Goal: Information Seeking & Learning: Learn about a topic

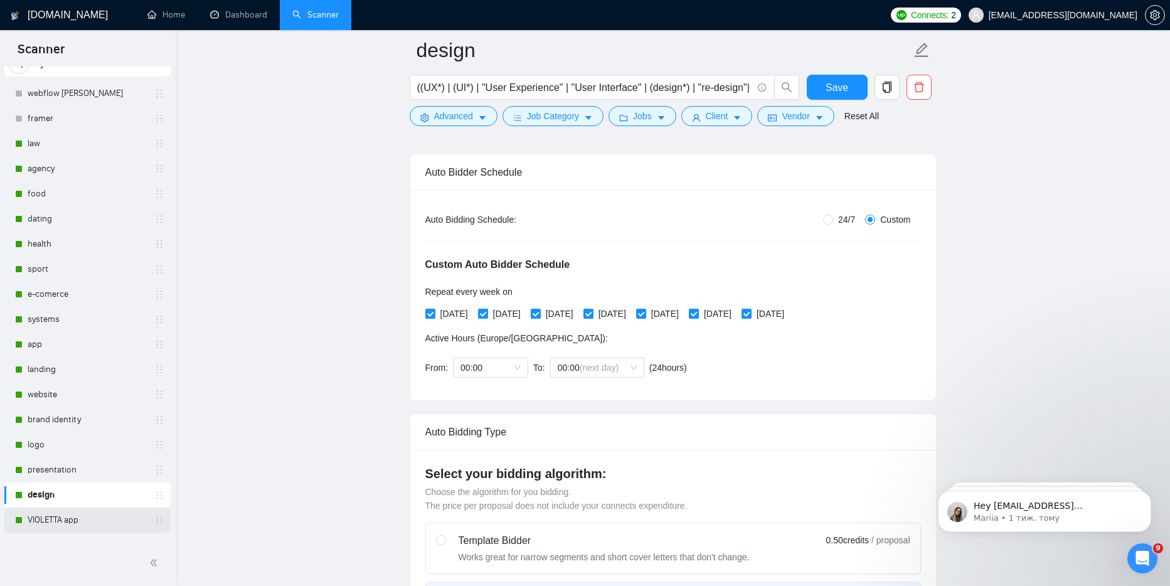
scroll to position [259, 0]
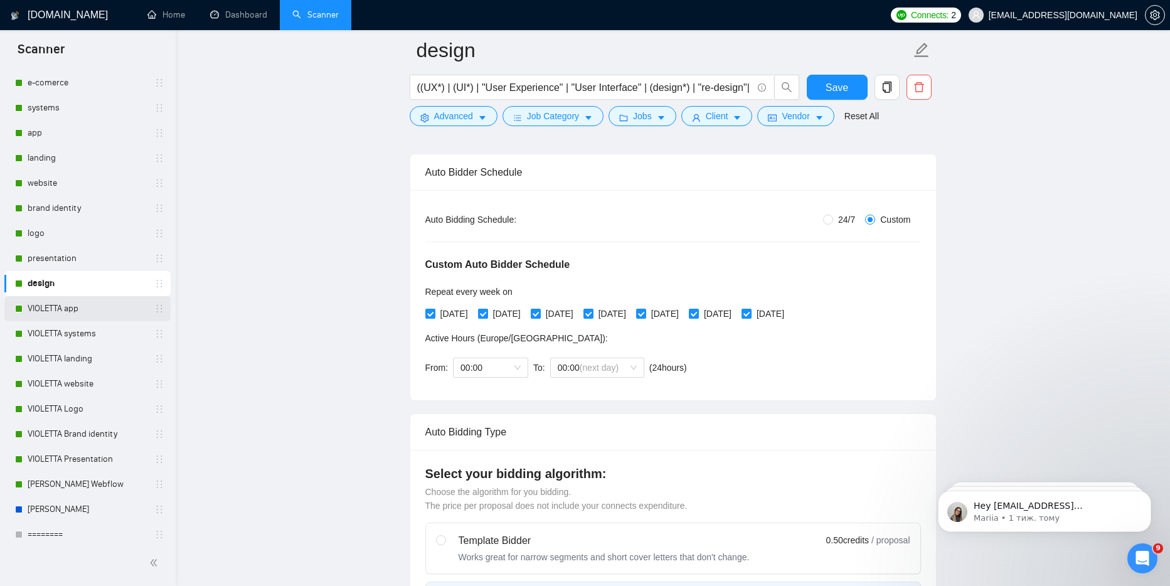
click at [72, 309] on link "VIOLETTA app" at bounding box center [87, 308] width 119 height 25
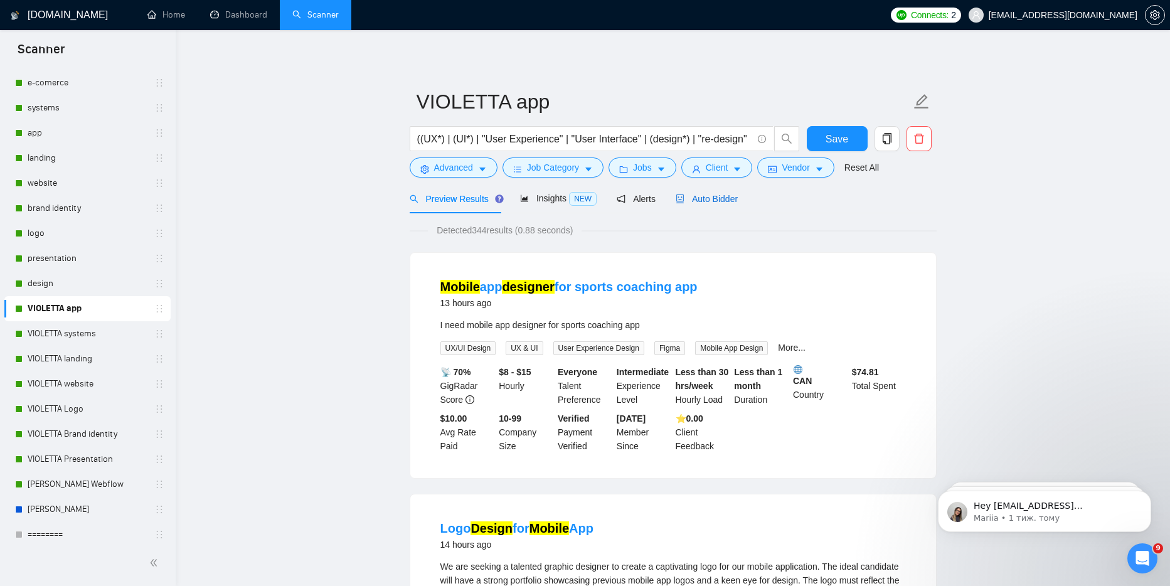
click at [723, 199] on span "Auto Bidder" at bounding box center [707, 199] width 62 height 10
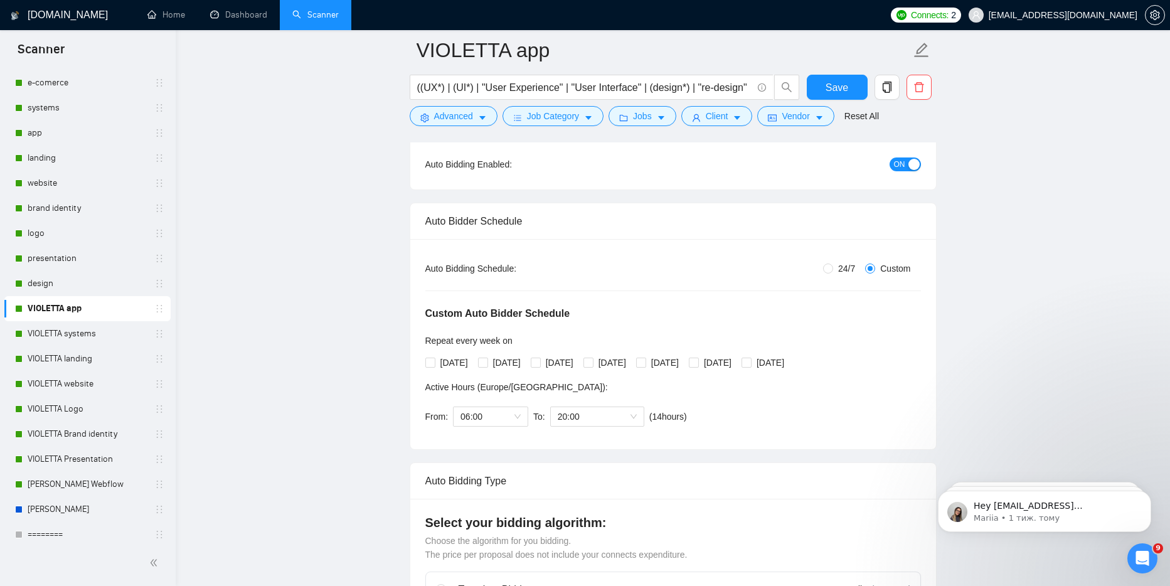
scroll to position [142, 0]
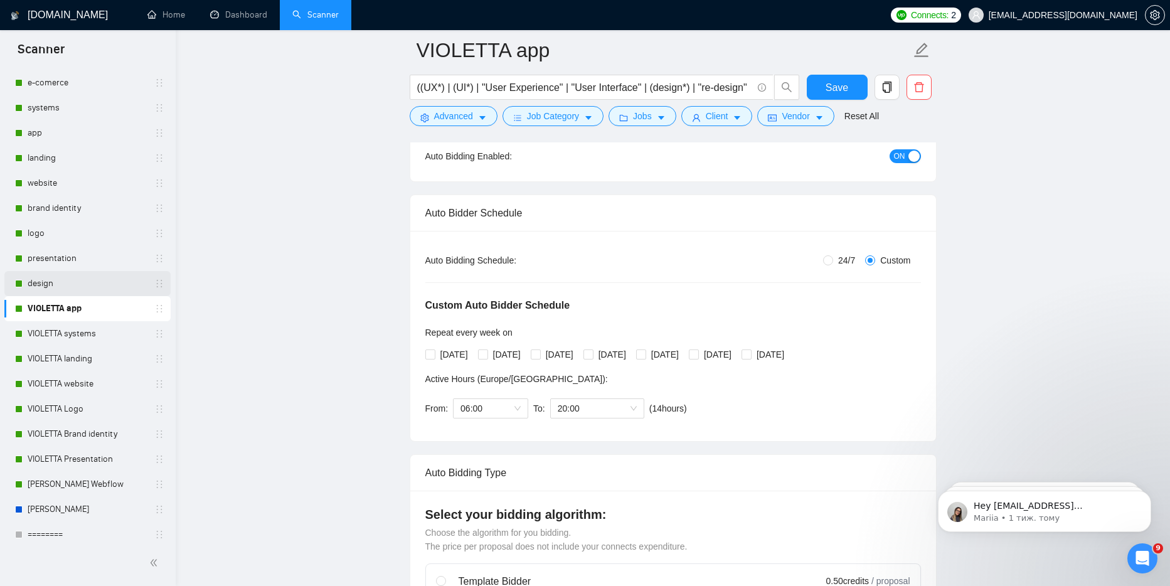
click at [46, 289] on link "design" at bounding box center [87, 283] width 119 height 25
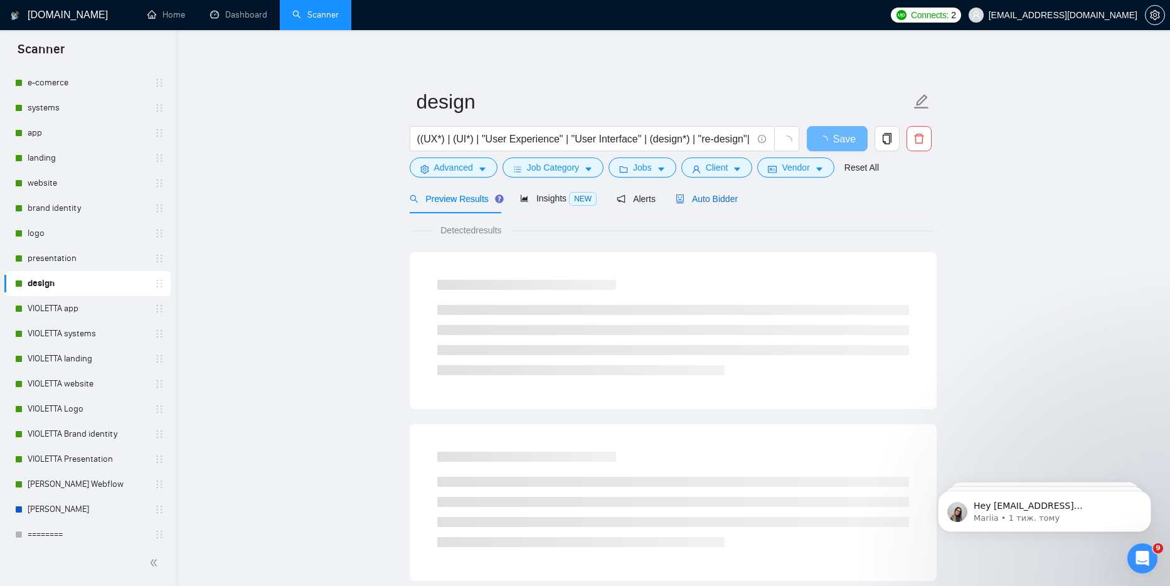
click at [715, 203] on span "Auto Bidder" at bounding box center [707, 199] width 62 height 10
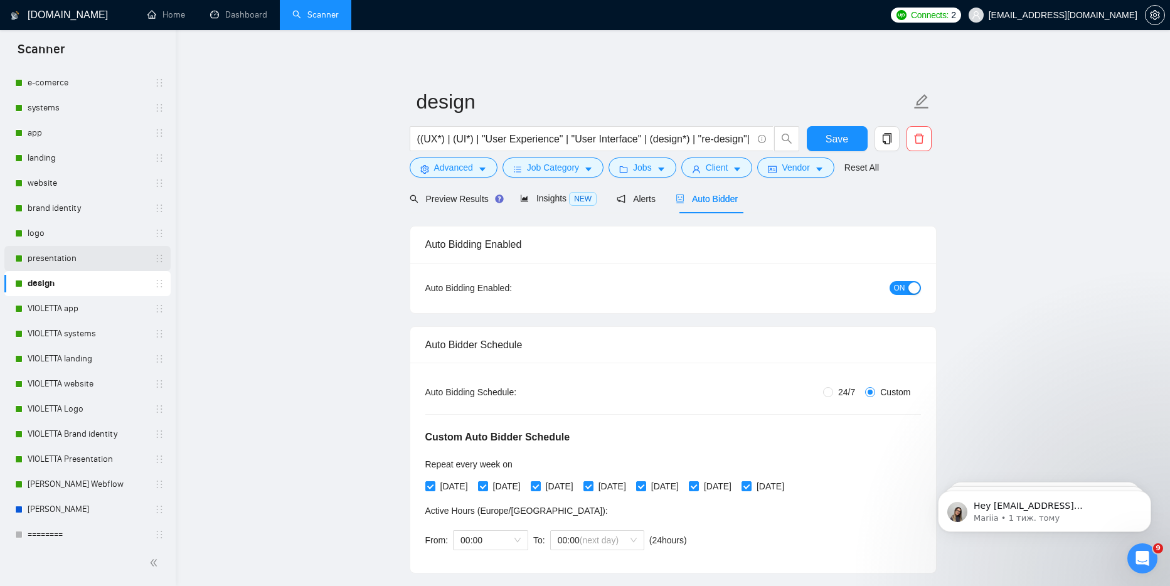
click at [73, 251] on link "presentation" at bounding box center [87, 258] width 119 height 25
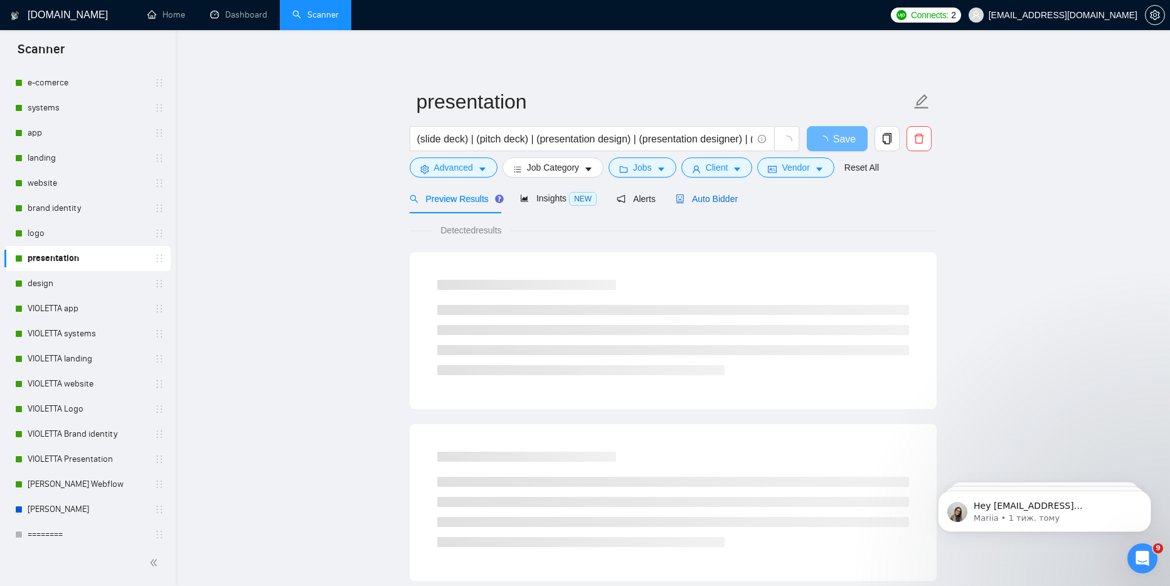
click at [719, 199] on span "Auto Bidder" at bounding box center [707, 199] width 62 height 10
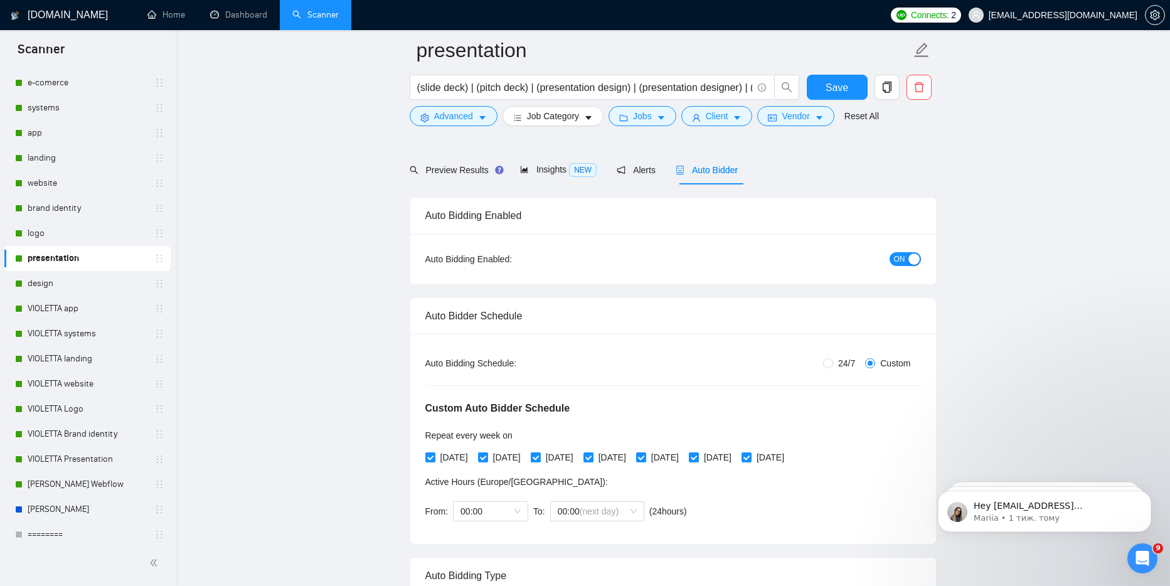
scroll to position [13, 0]
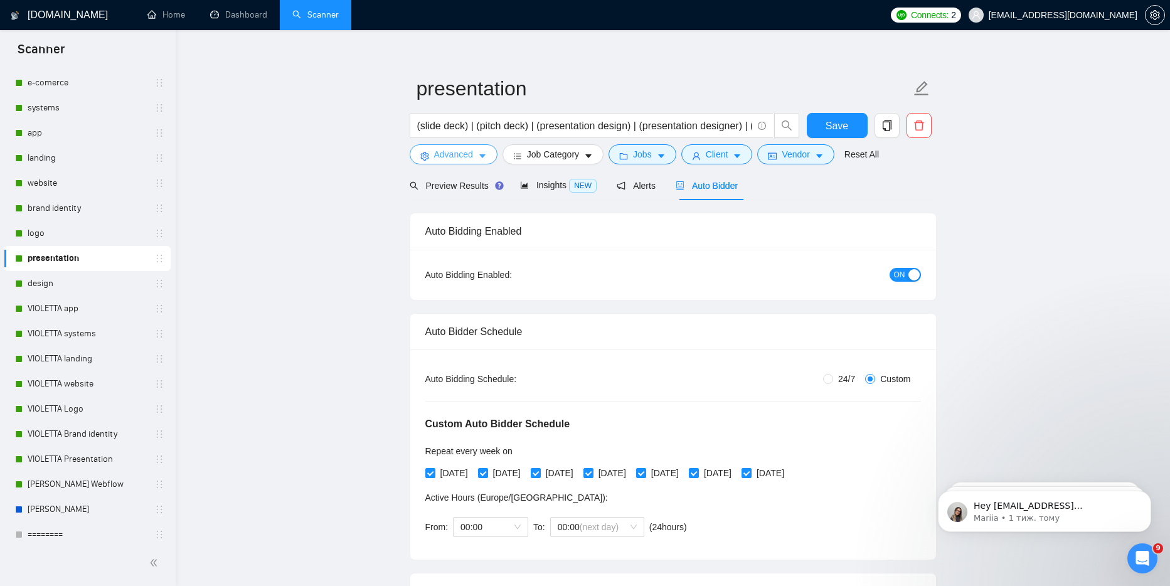
click at [487, 157] on icon "caret-down" at bounding box center [482, 156] width 9 height 9
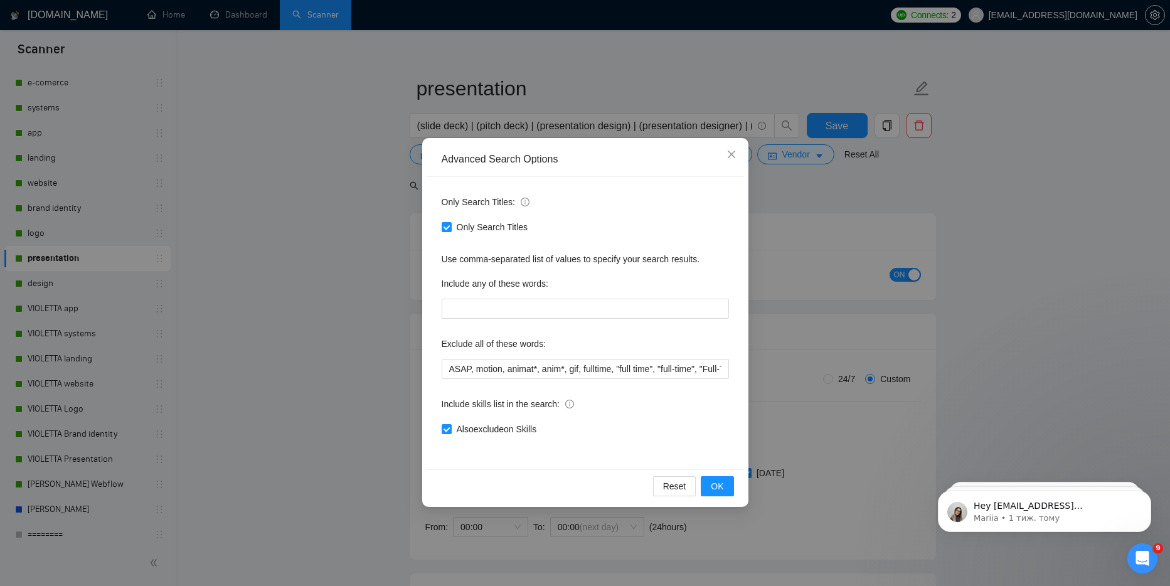
click at [373, 195] on div "Advanced Search Options Only Search Titles: Only Search Titles Use comma-separa…" at bounding box center [585, 293] width 1170 height 586
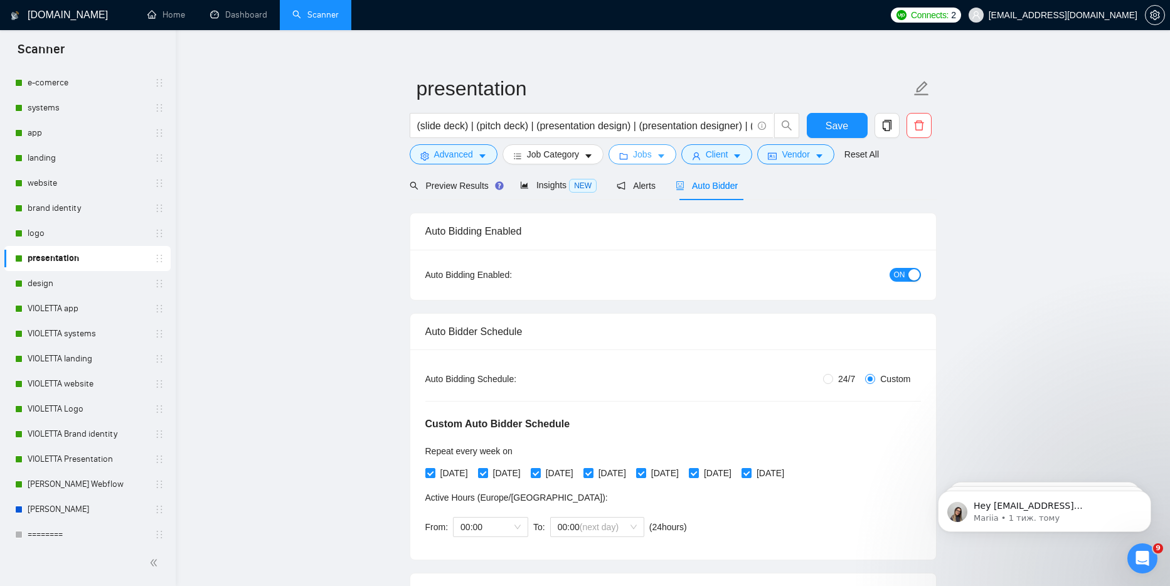
click at [644, 152] on span "Jobs" at bounding box center [642, 154] width 19 height 14
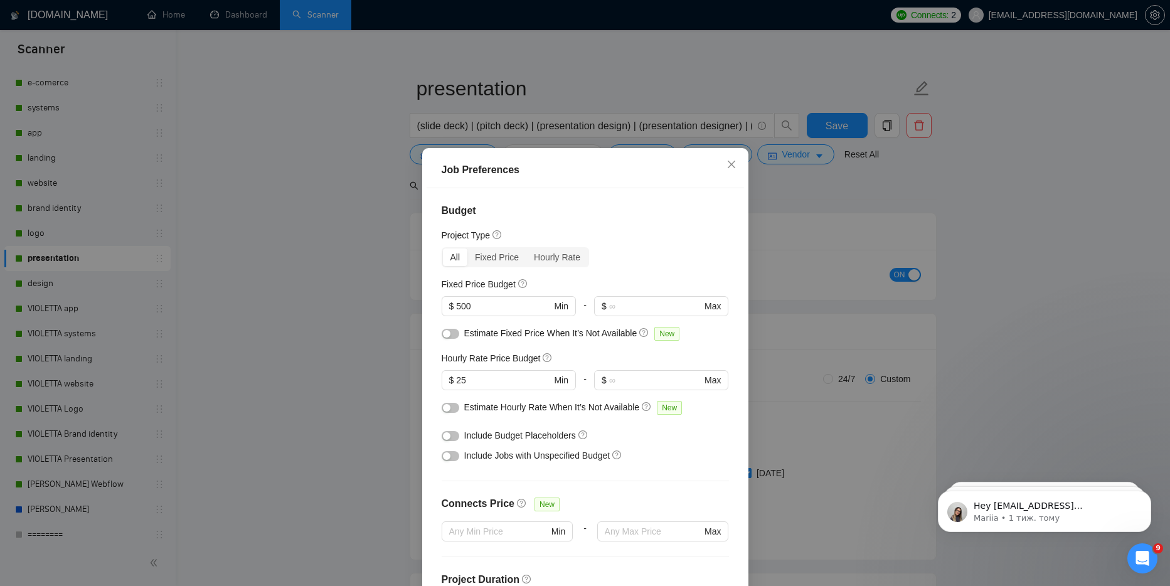
scroll to position [0, 0]
click at [292, 249] on div "Job Preferences Budget Project Type All Fixed Price Hourly Rate Fixed Price Bud…" at bounding box center [585, 293] width 1170 height 586
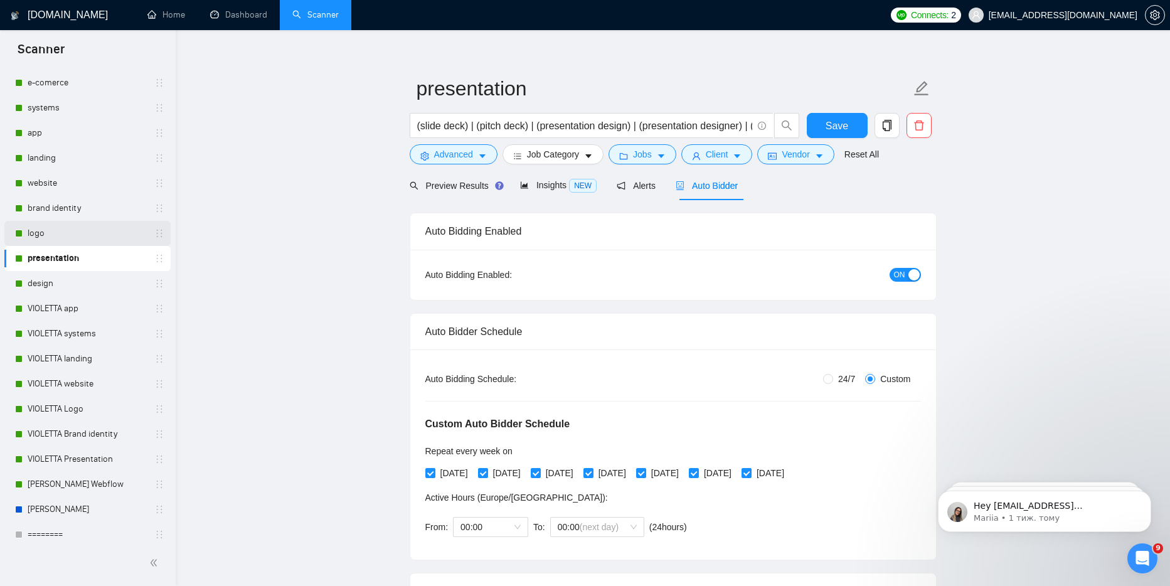
click at [49, 240] on link "logo" at bounding box center [87, 233] width 119 height 25
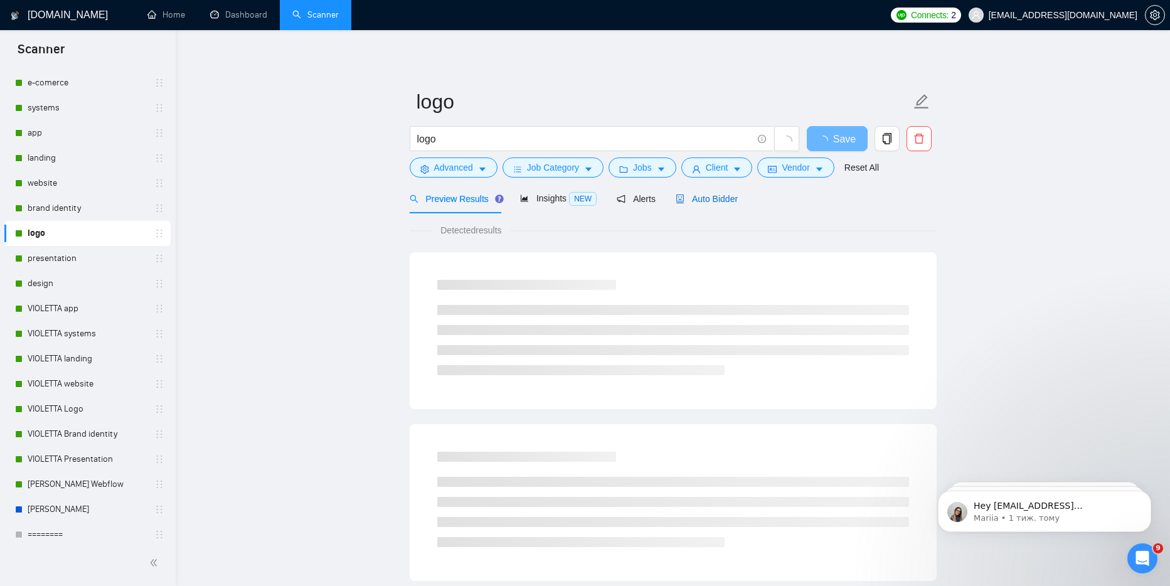
click at [716, 199] on span "Auto Bidder" at bounding box center [707, 199] width 62 height 10
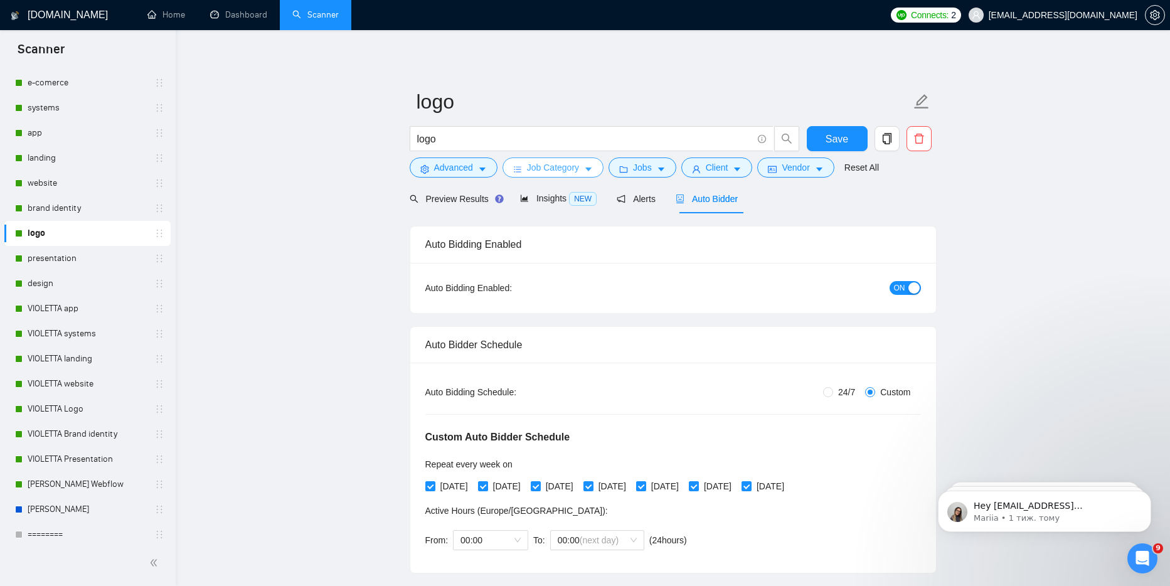
click at [571, 174] on span "Job Category" at bounding box center [553, 168] width 52 height 14
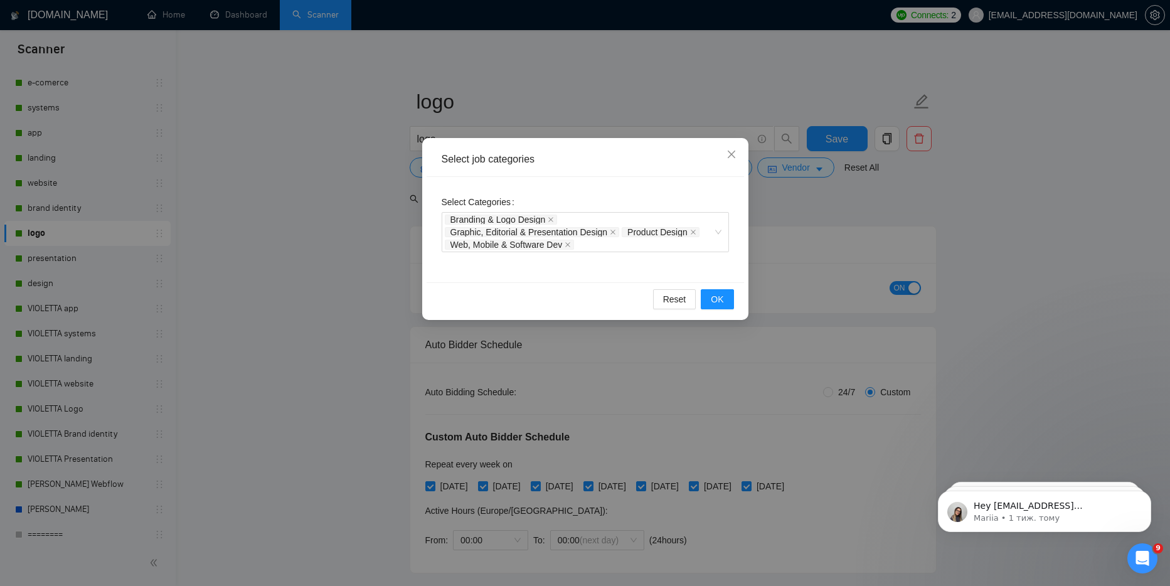
click at [603, 90] on div "Select job categories Select Categories Branding & Logo Design Graphic, Editori…" at bounding box center [585, 293] width 1170 height 586
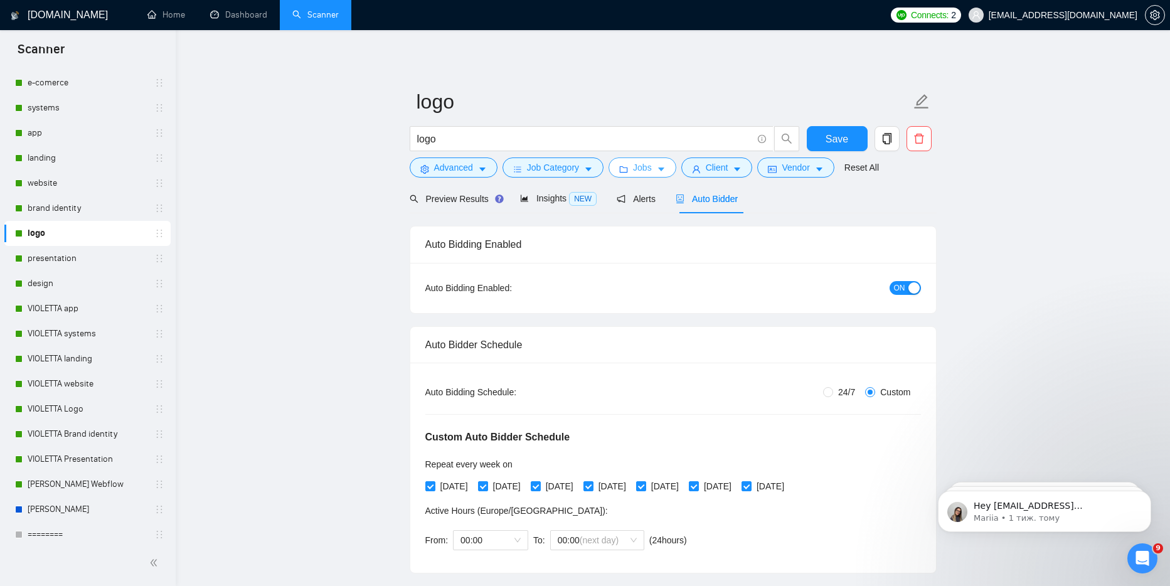
click at [640, 165] on span "Jobs" at bounding box center [642, 168] width 19 height 14
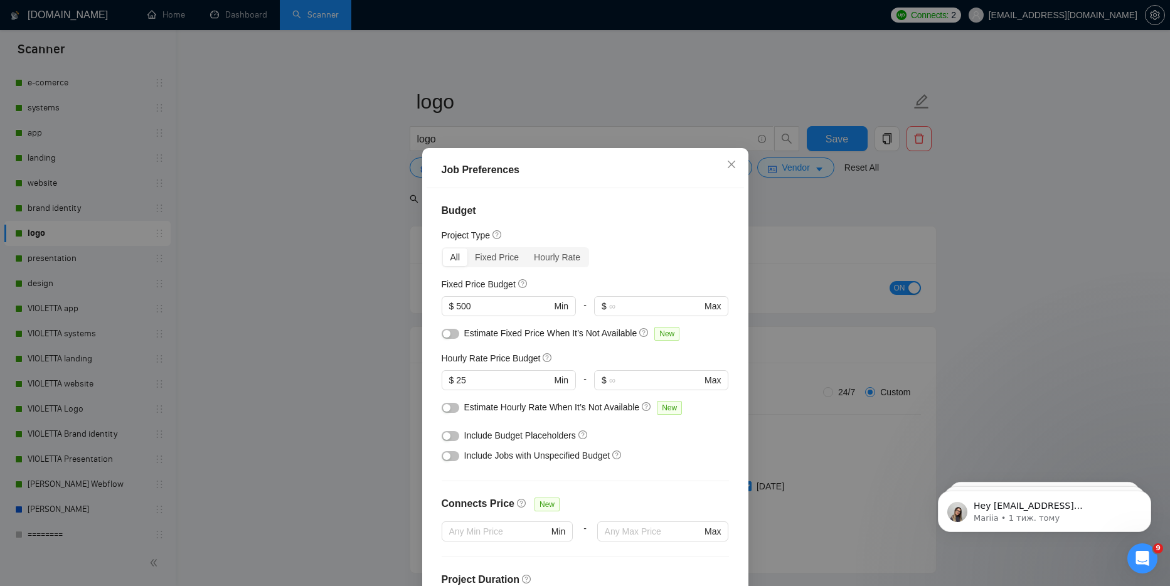
click at [628, 125] on div "Job Preferences Budget Project Type All Fixed Price Hourly Rate Fixed Price Bud…" at bounding box center [585, 293] width 1170 height 586
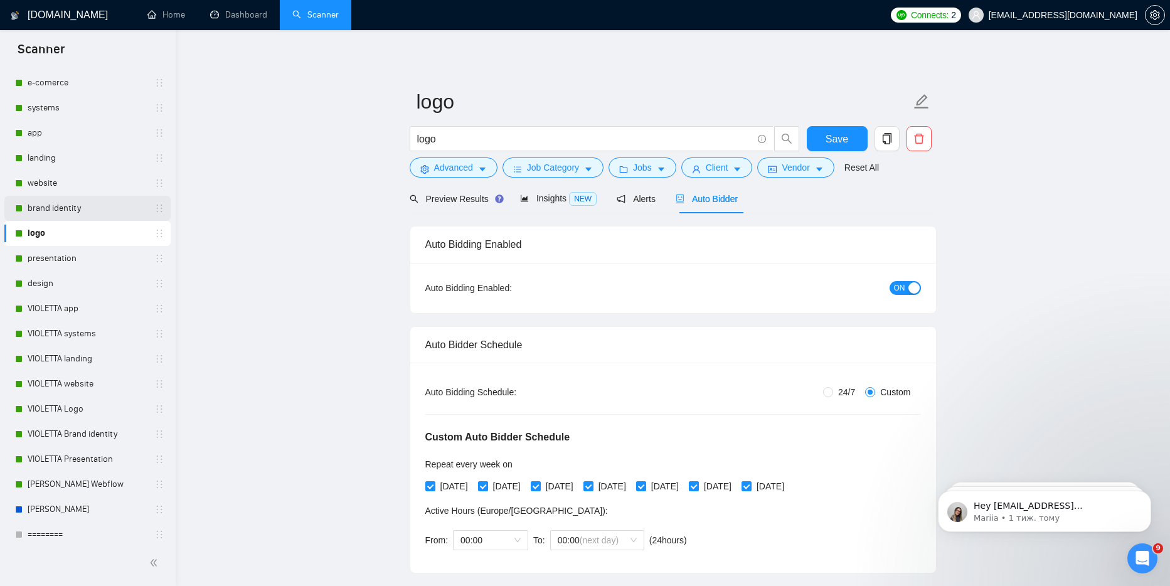
click at [36, 198] on link "brand identity" at bounding box center [87, 208] width 119 height 25
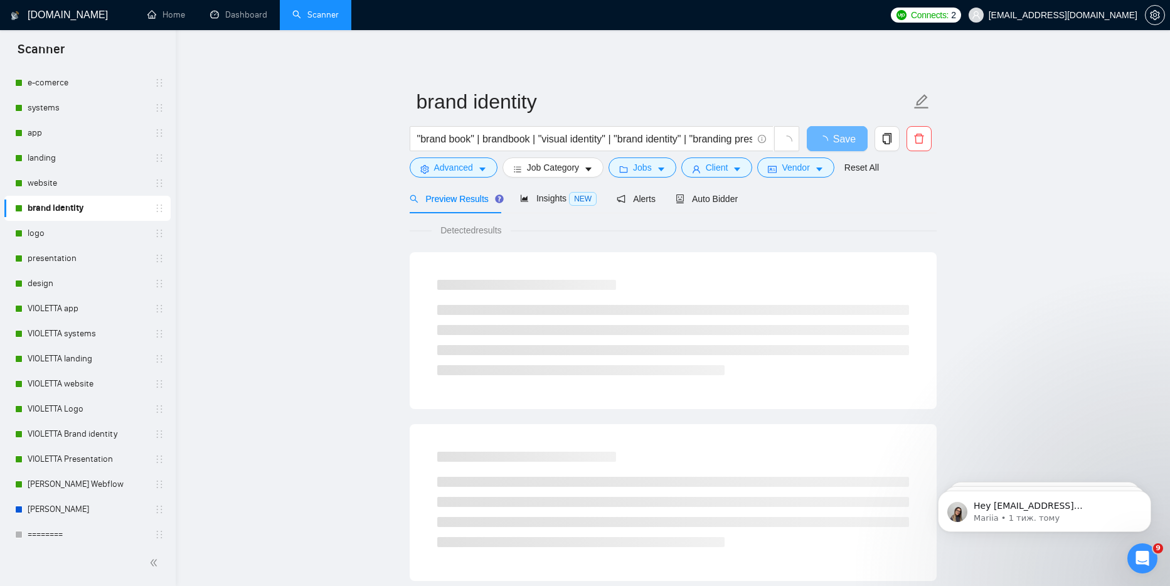
scroll to position [112, 0]
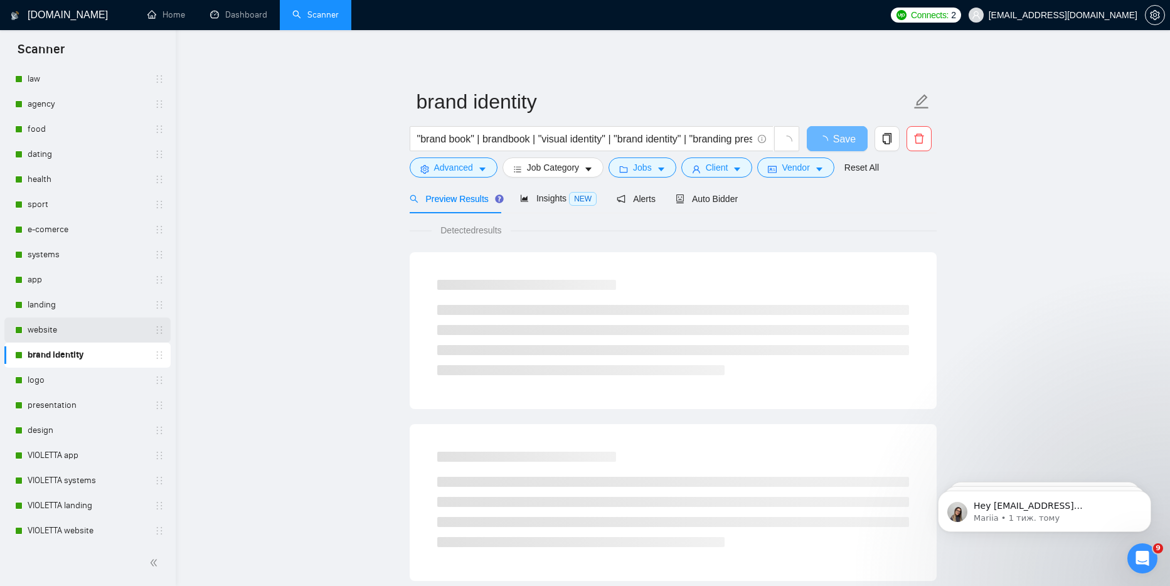
click at [49, 327] on link "website" at bounding box center [87, 329] width 119 height 25
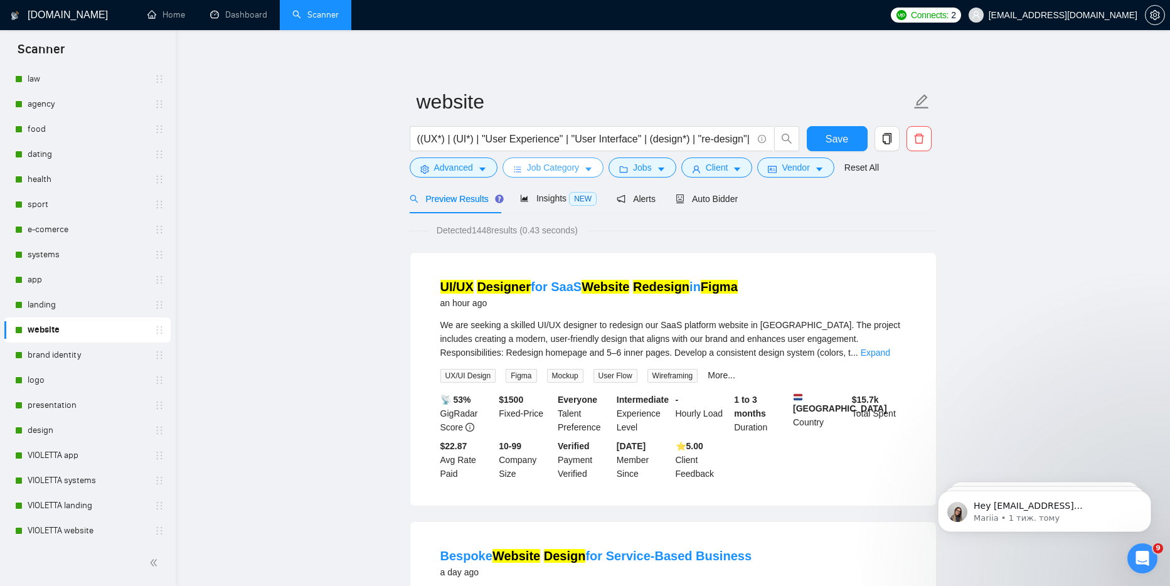
click at [591, 169] on icon "caret-down" at bounding box center [588, 170] width 6 height 4
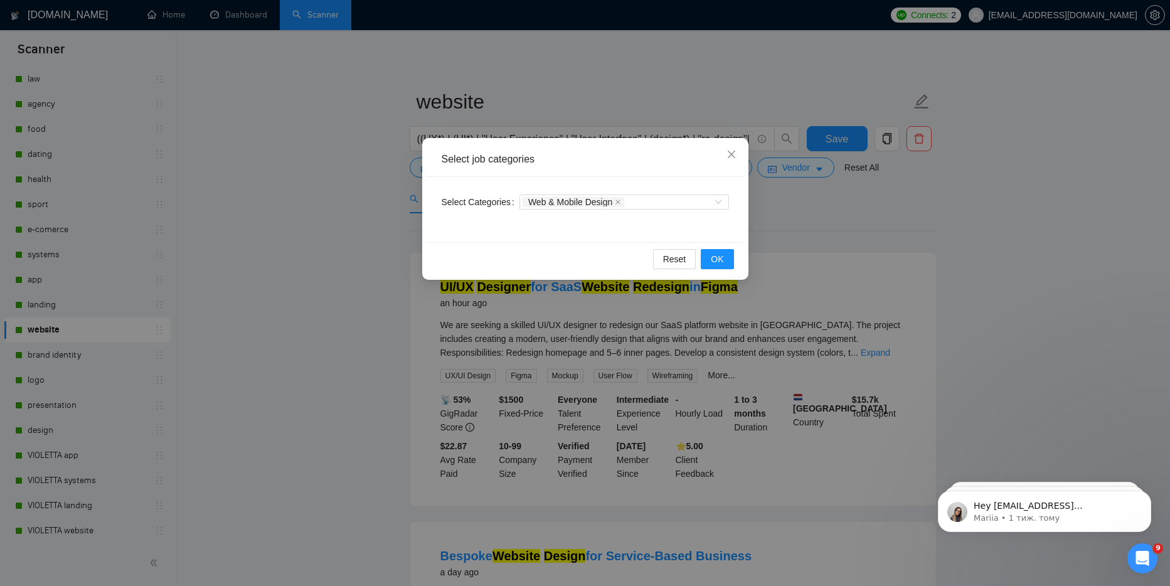
click at [601, 76] on div "Select job categories Select Categories Web & Mobile Design Reset OK" at bounding box center [585, 293] width 1170 height 586
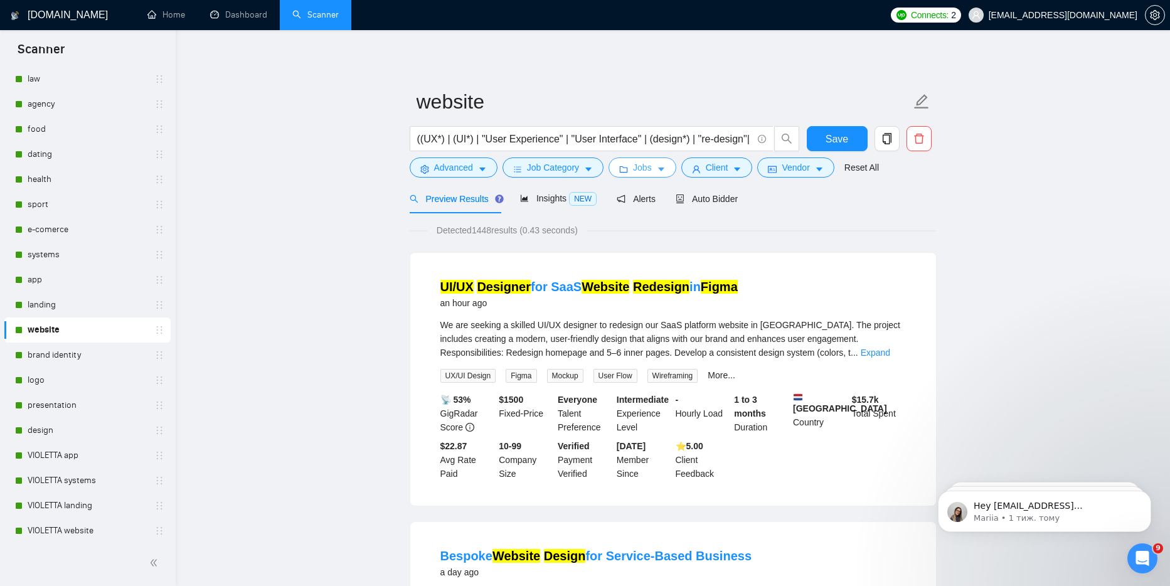
click at [648, 164] on span "Jobs" at bounding box center [642, 168] width 19 height 14
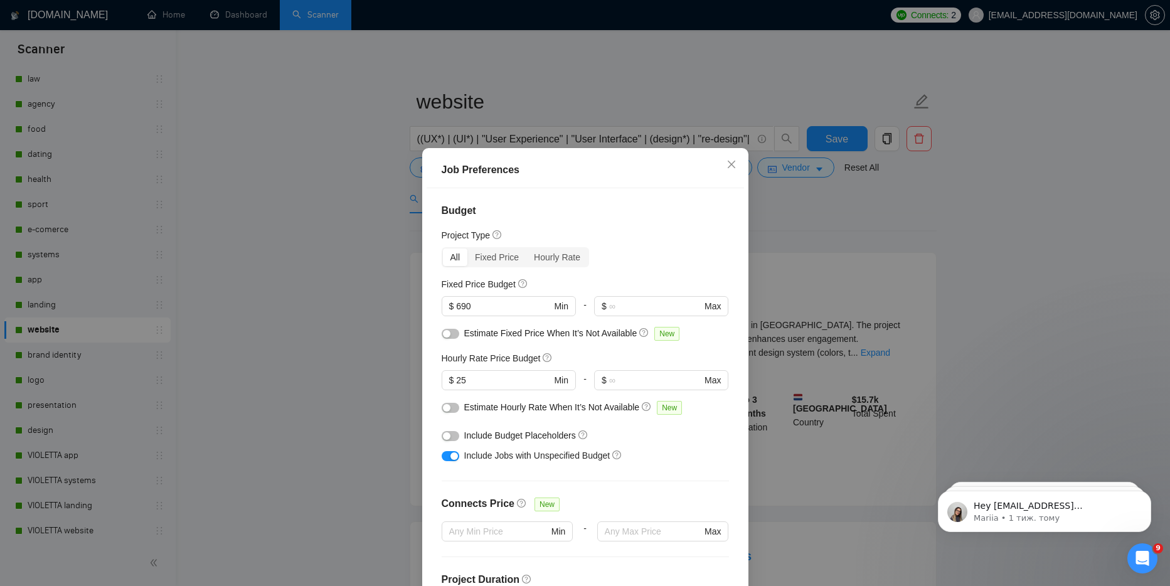
click at [609, 105] on div "Job Preferences Budget Project Type All Fixed Price Hourly Rate Fixed Price Bud…" at bounding box center [585, 293] width 1170 height 586
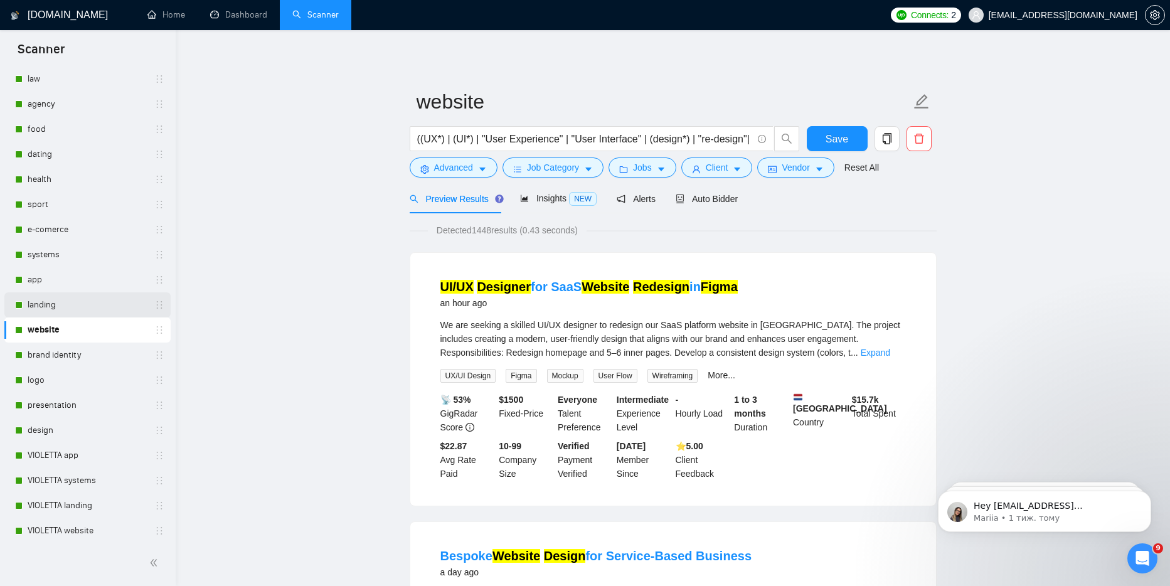
click at [43, 310] on link "landing" at bounding box center [87, 304] width 119 height 25
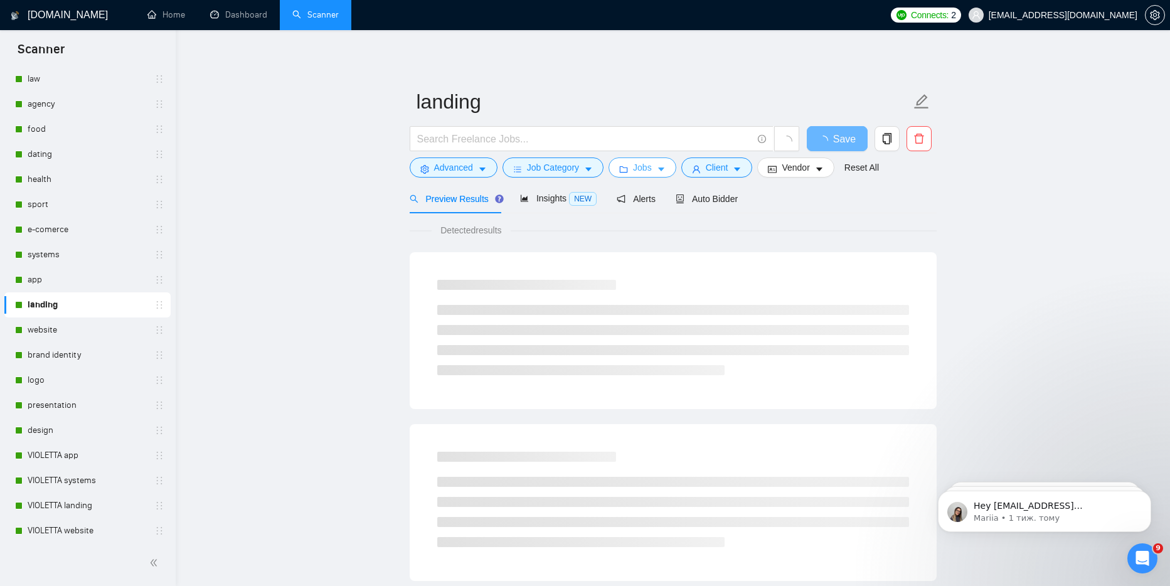
click at [656, 174] on button "Jobs" at bounding box center [642, 167] width 68 height 20
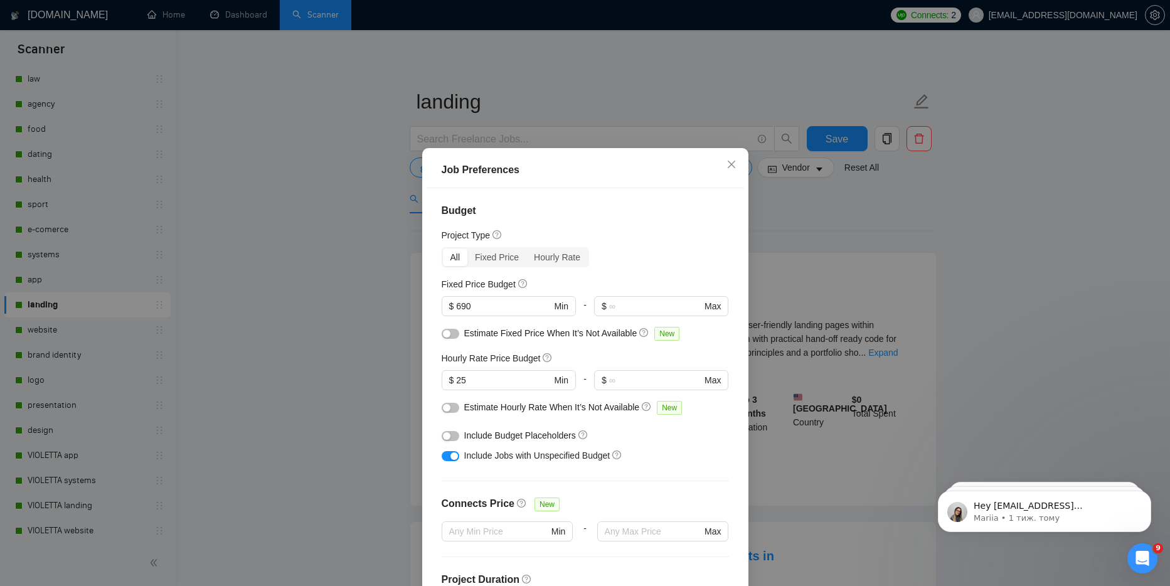
click at [666, 105] on div "Job Preferences Budget Project Type All Fixed Price Hourly Rate Fixed Price Bud…" at bounding box center [585, 293] width 1170 height 586
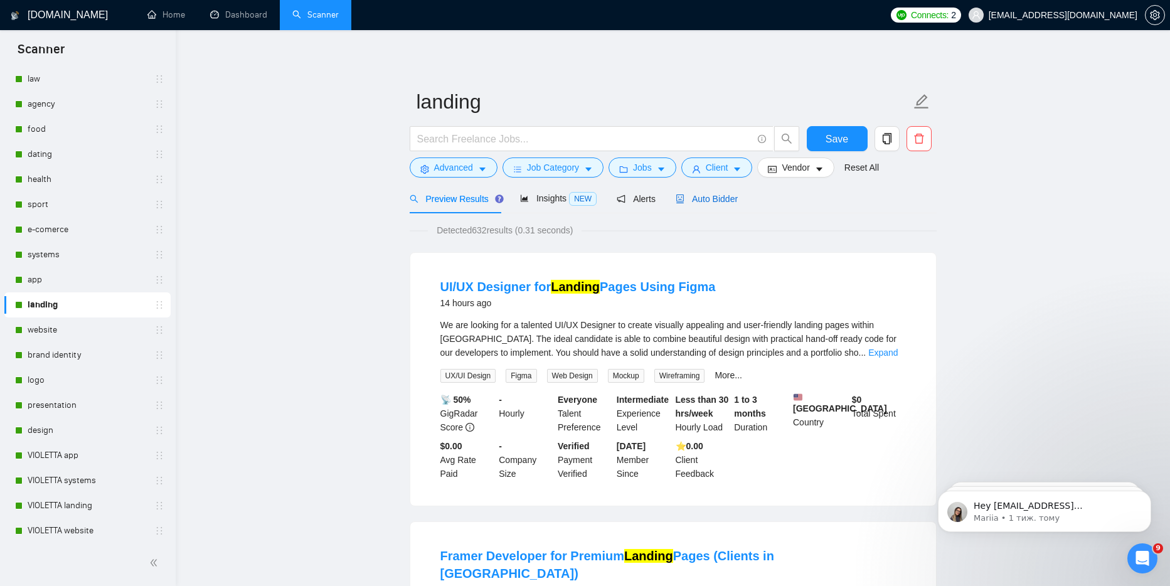
click at [704, 203] on span "Auto Bidder" at bounding box center [707, 199] width 62 height 10
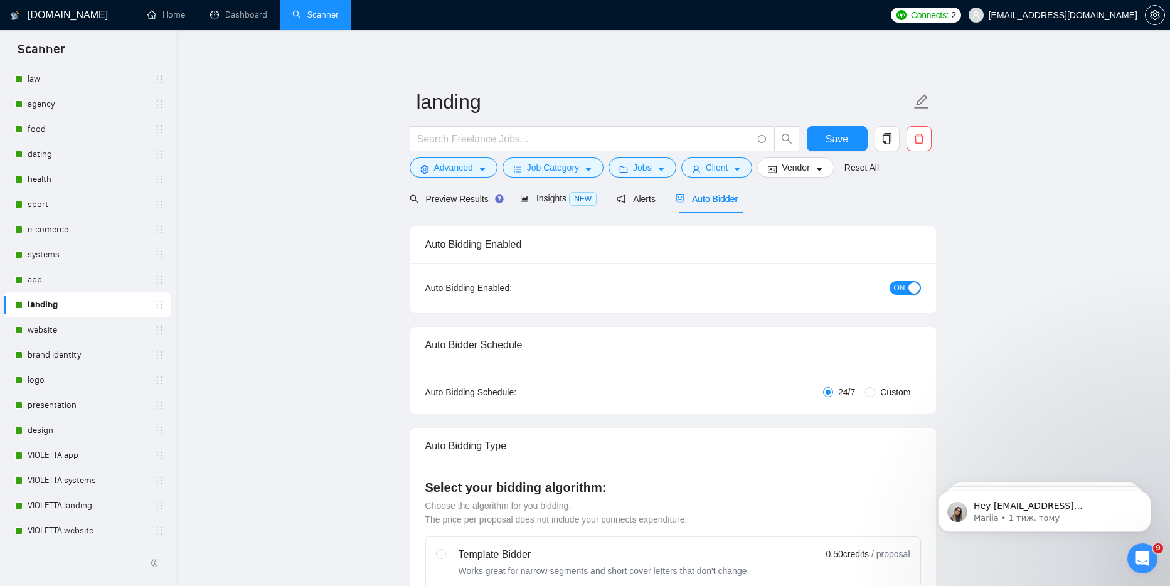
radio input "false"
radio input "true"
checkbox input "true"
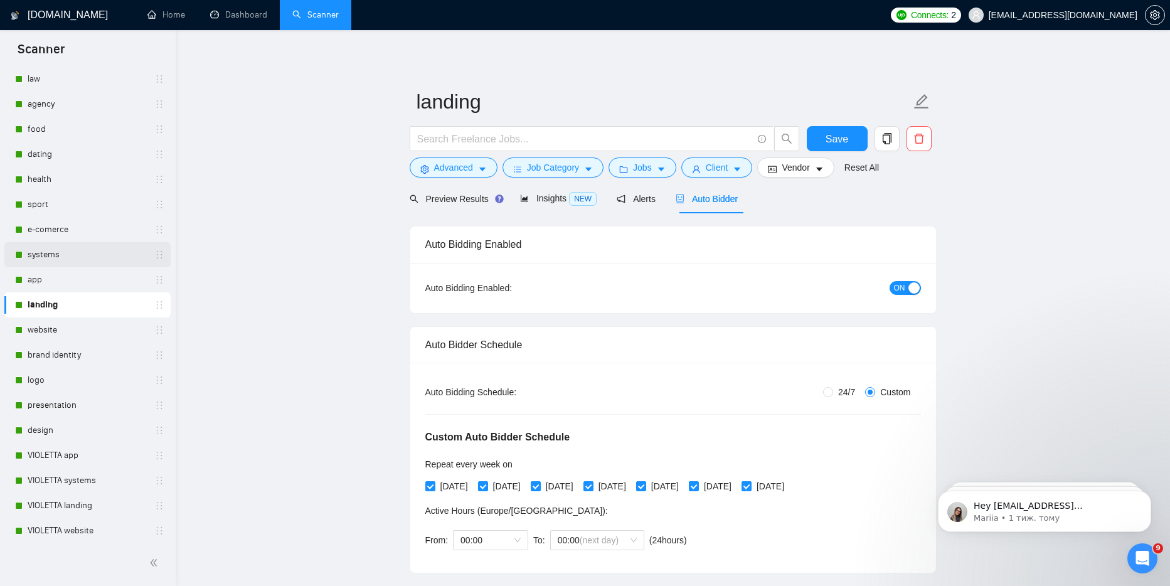
click at [56, 258] on link "systems" at bounding box center [87, 254] width 119 height 25
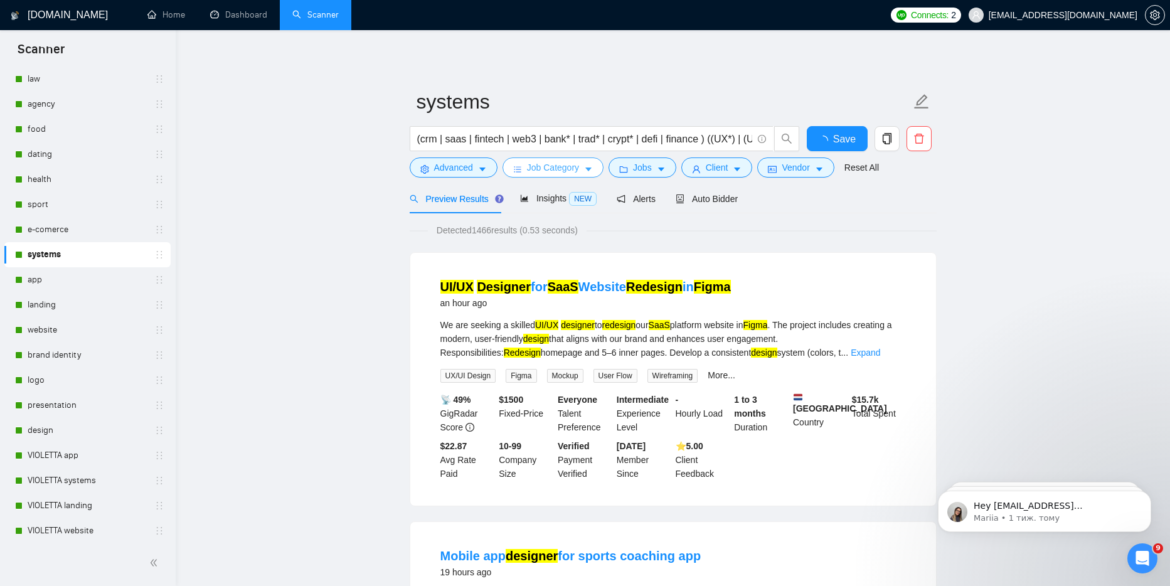
click at [590, 169] on icon "caret-down" at bounding box center [588, 169] width 9 height 9
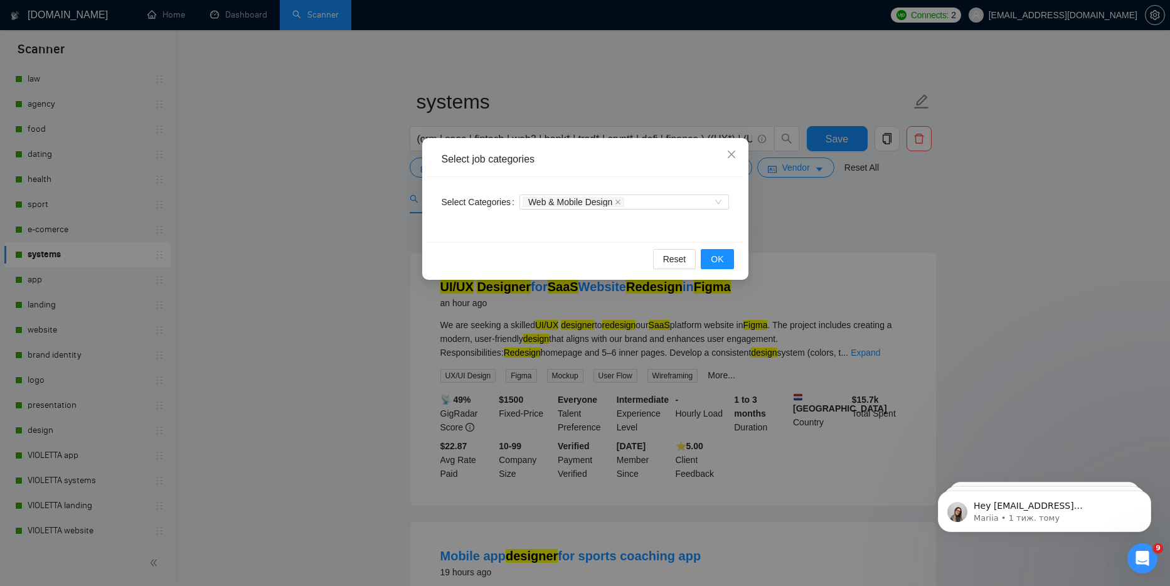
click at [619, 115] on div "Select job categories Select Categories Web & Mobile Design Reset OK" at bounding box center [585, 293] width 1170 height 586
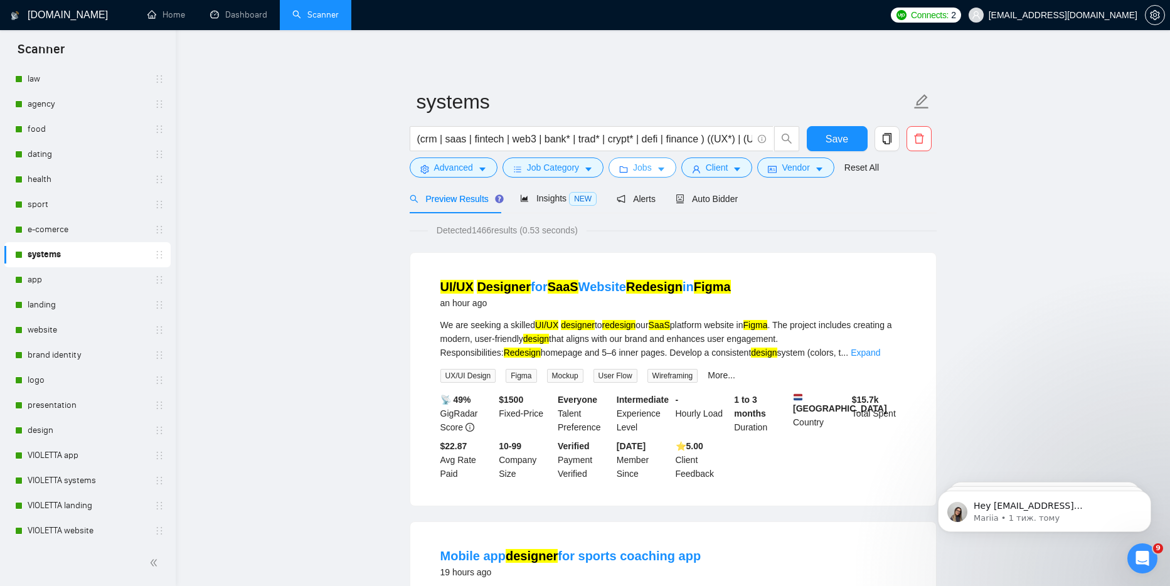
click at [671, 168] on button "Jobs" at bounding box center [642, 167] width 68 height 20
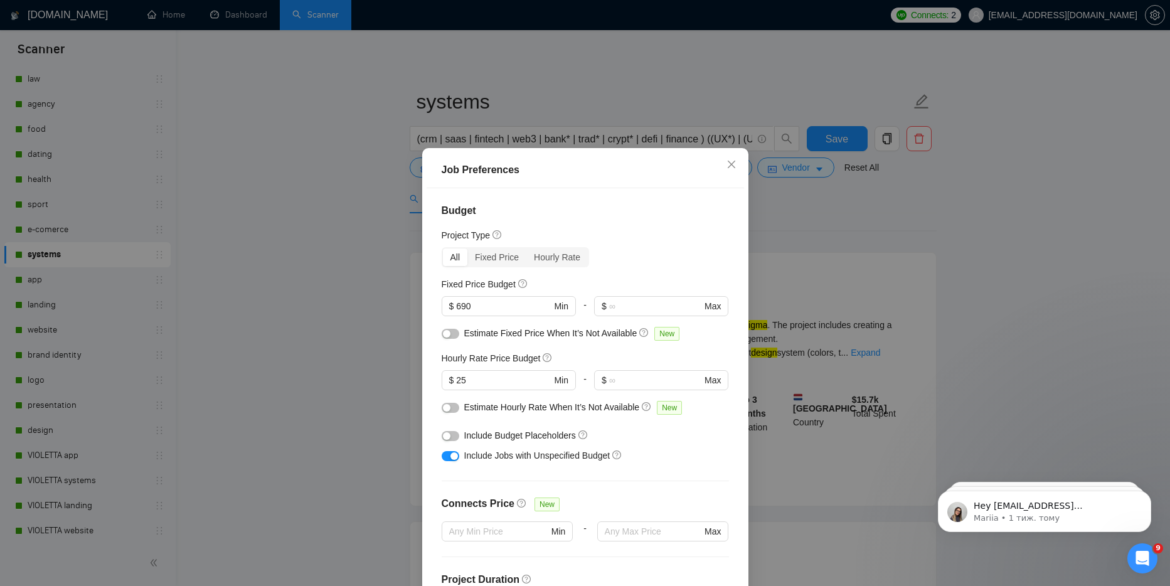
click at [309, 340] on div "Job Preferences Budget Project Type All Fixed Price Hourly Rate Fixed Price Bud…" at bounding box center [585, 293] width 1170 height 586
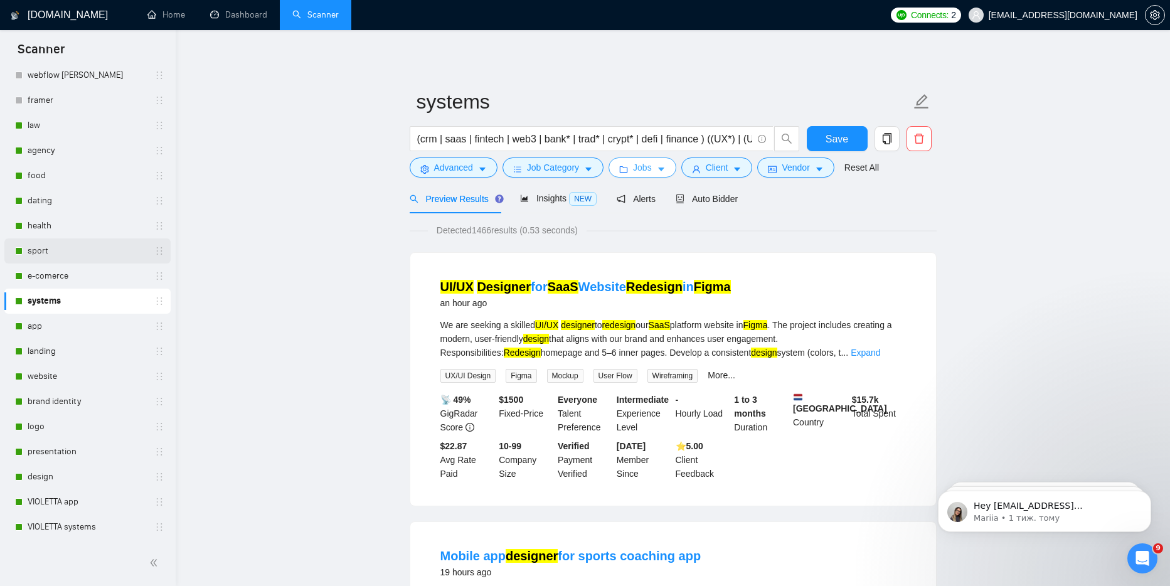
scroll to position [19, 0]
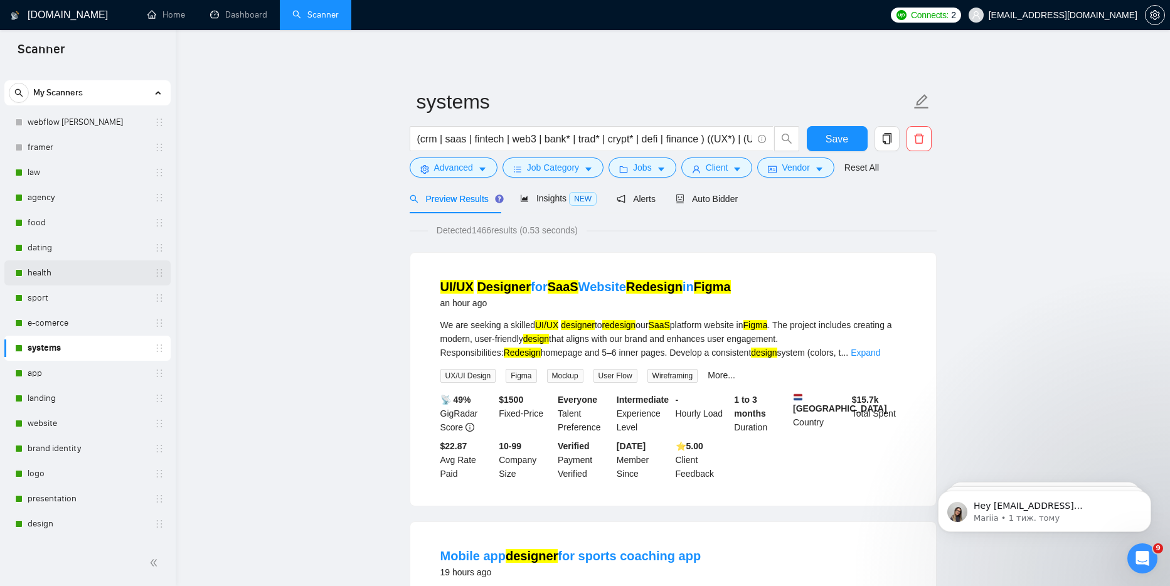
click at [56, 275] on link "health" at bounding box center [87, 272] width 119 height 25
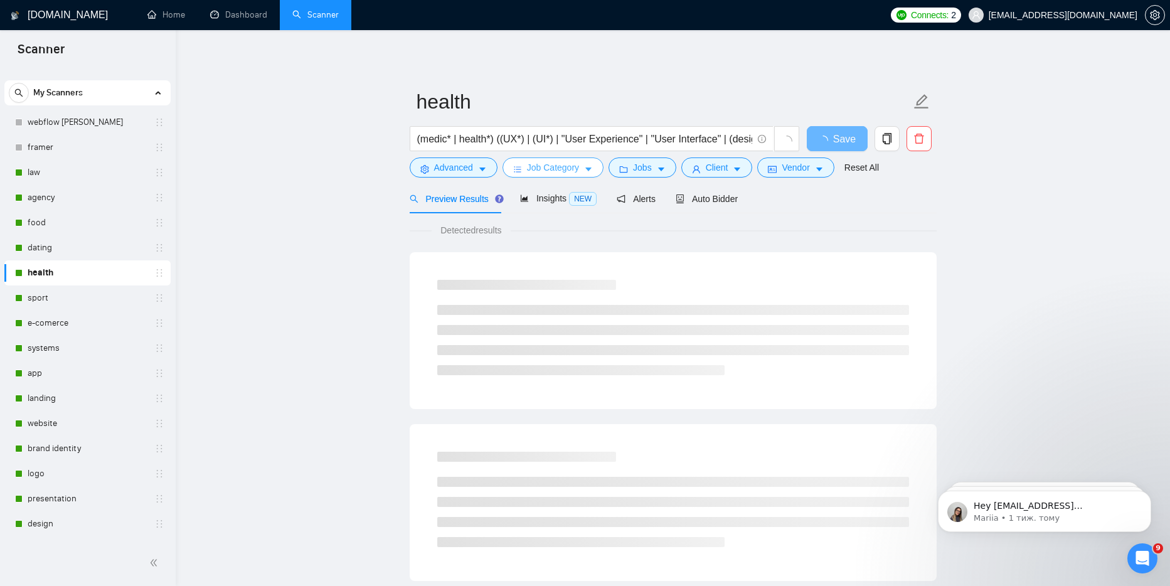
click at [585, 166] on button "Job Category" at bounding box center [552, 167] width 101 height 20
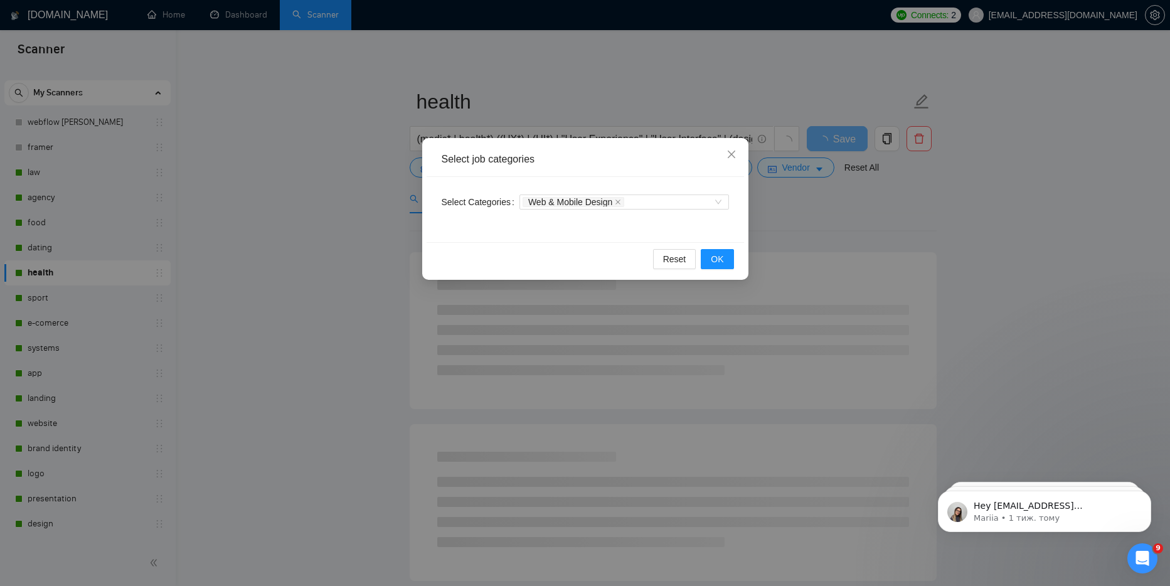
click at [614, 100] on div "Select job categories Select Categories Web & Mobile Design Reset OK" at bounding box center [585, 293] width 1170 height 586
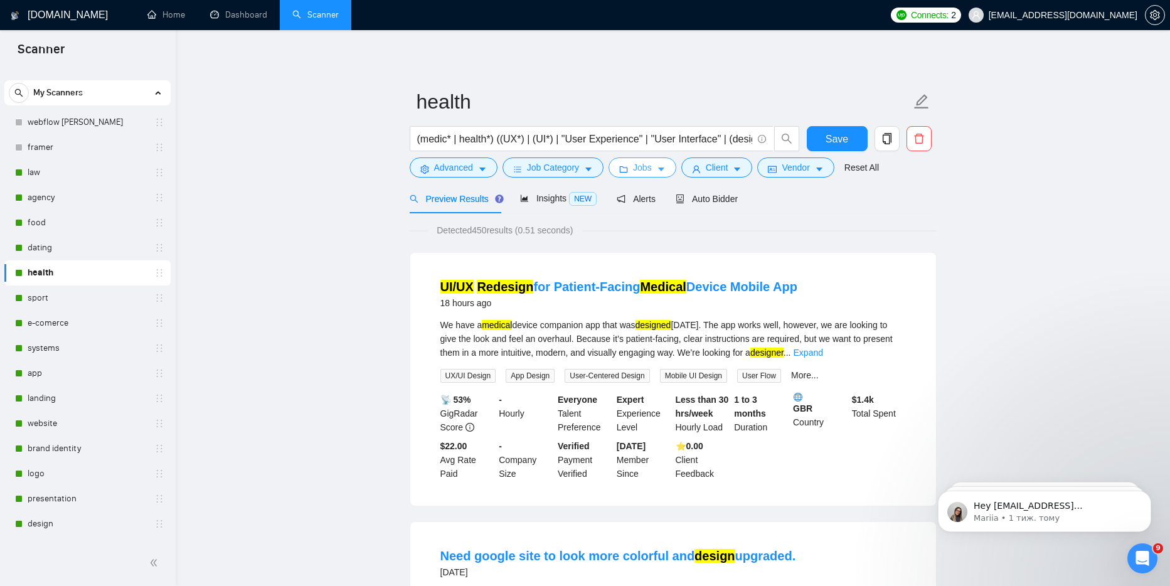
click at [665, 169] on icon "caret-down" at bounding box center [661, 169] width 9 height 9
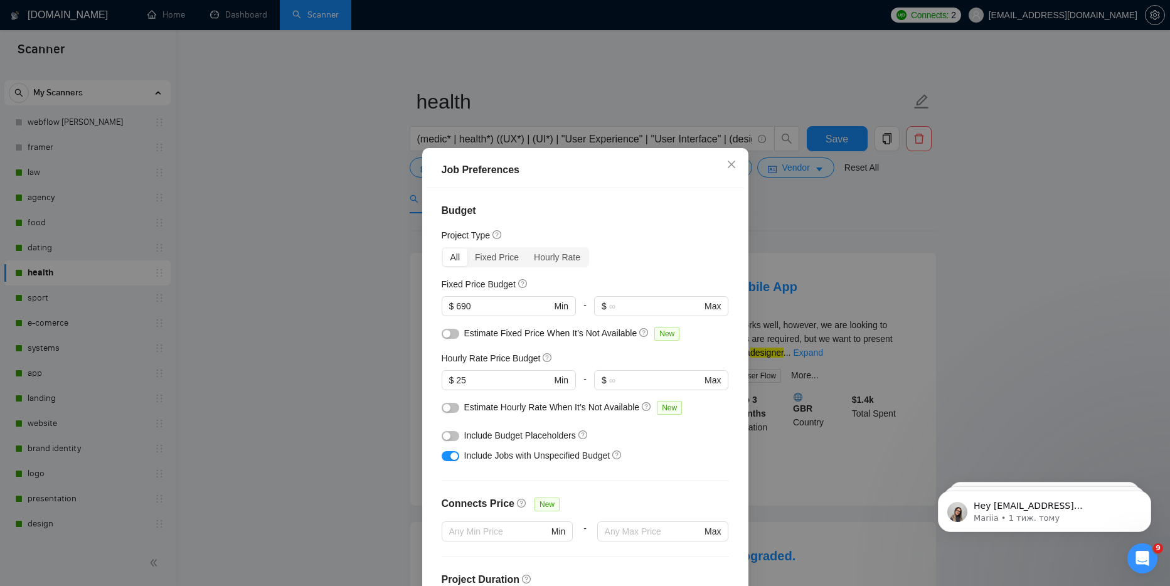
click at [323, 321] on div "Job Preferences Budget Project Type All Fixed Price Hourly Rate Fixed Price Bud…" at bounding box center [585, 293] width 1170 height 586
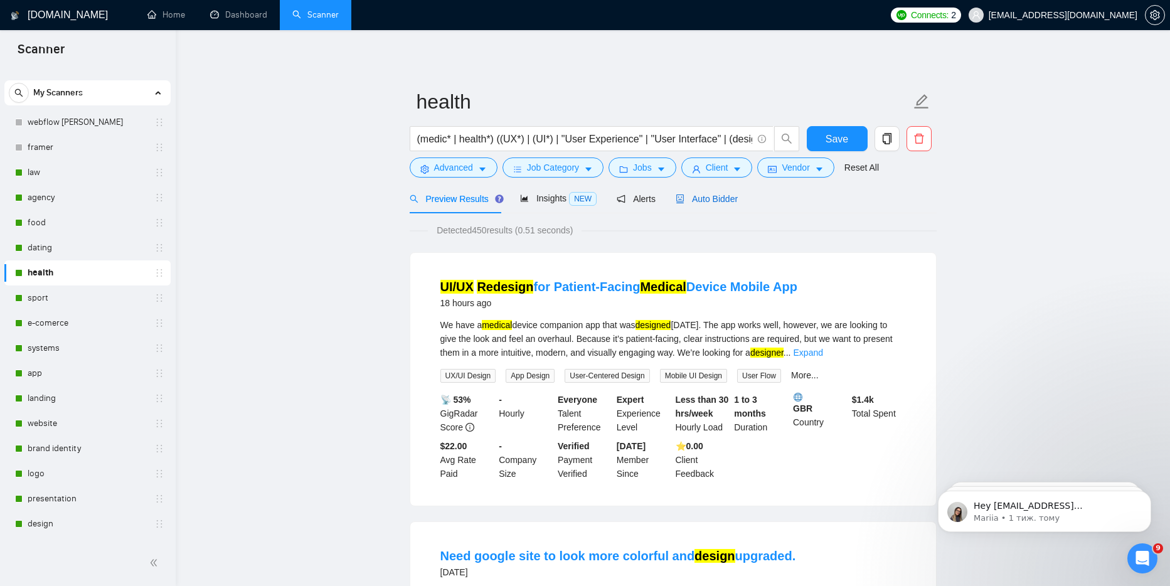
click at [727, 202] on span "Auto Bidder" at bounding box center [707, 199] width 62 height 10
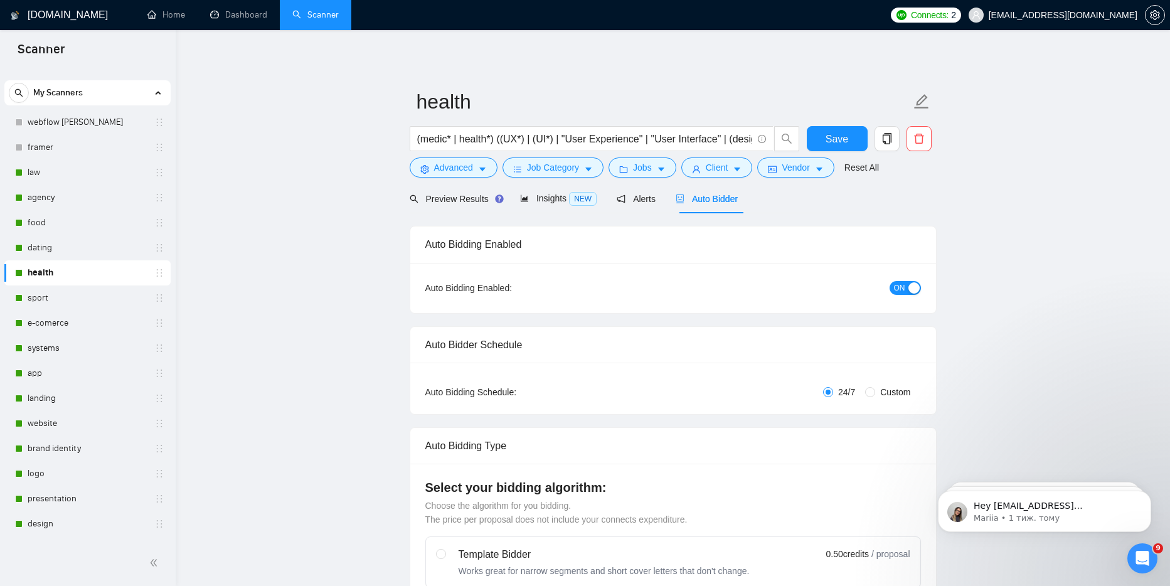
radio input "false"
radio input "true"
checkbox input "true"
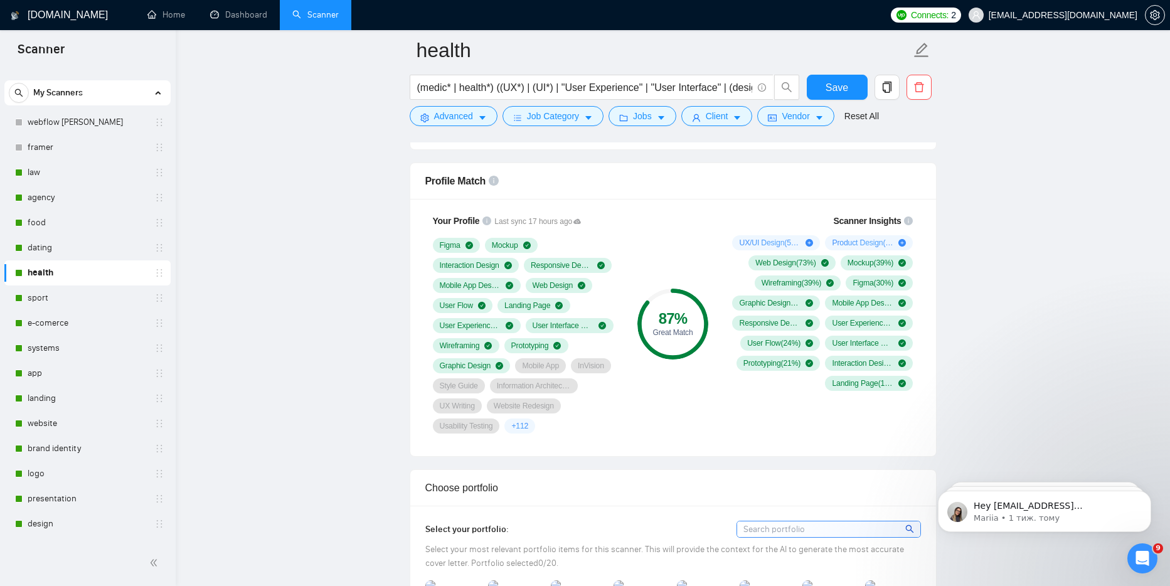
scroll to position [993, 0]
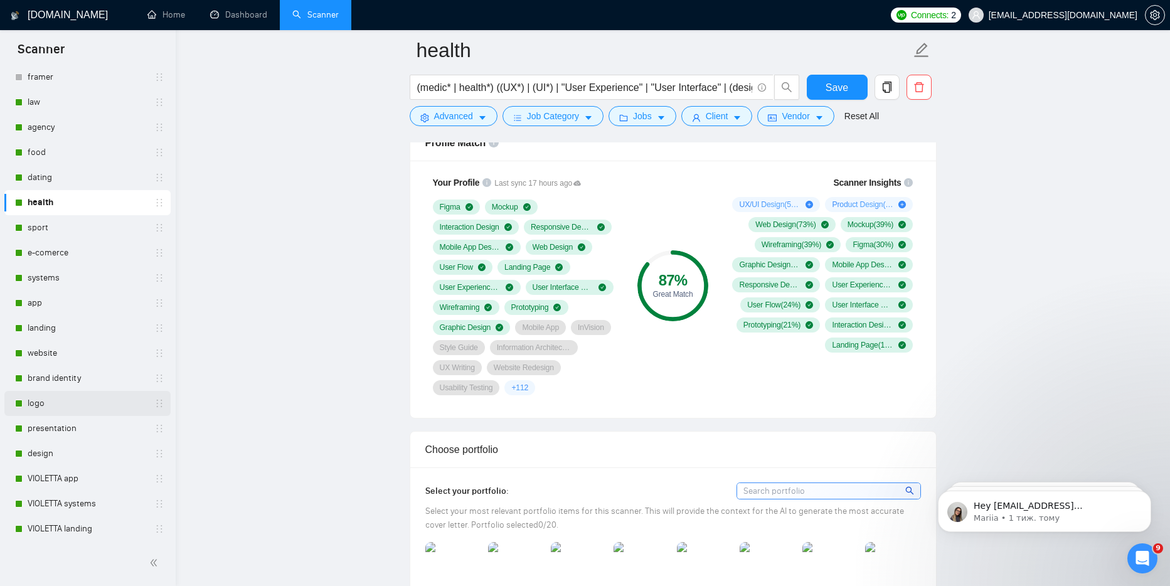
scroll to position [85, 0]
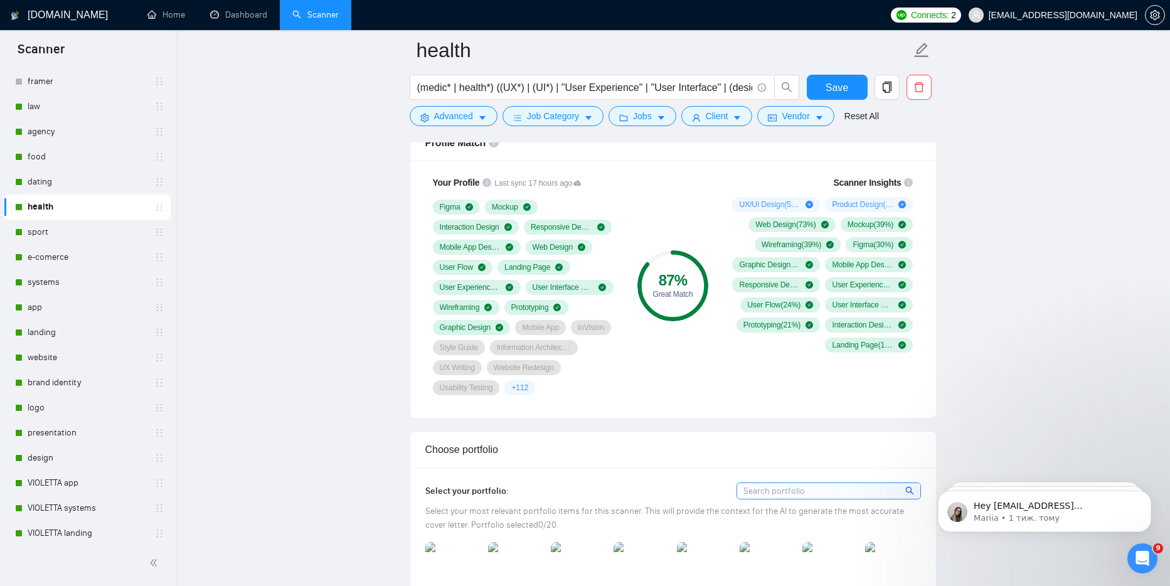
click at [53, 177] on link "dating" at bounding box center [87, 181] width 119 height 25
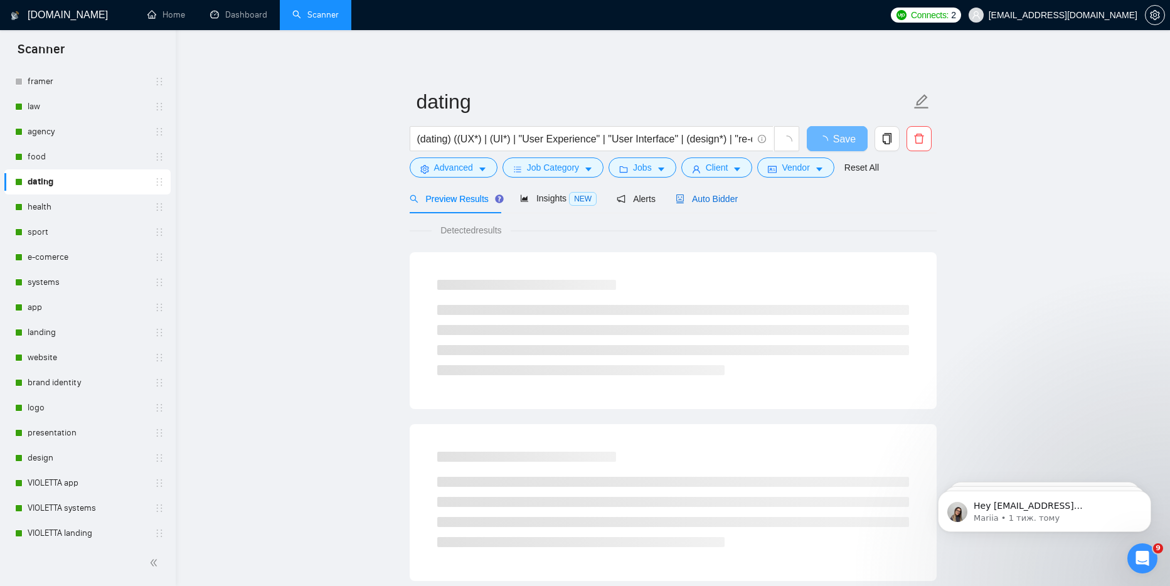
click at [717, 195] on span "Auto Bidder" at bounding box center [707, 199] width 62 height 10
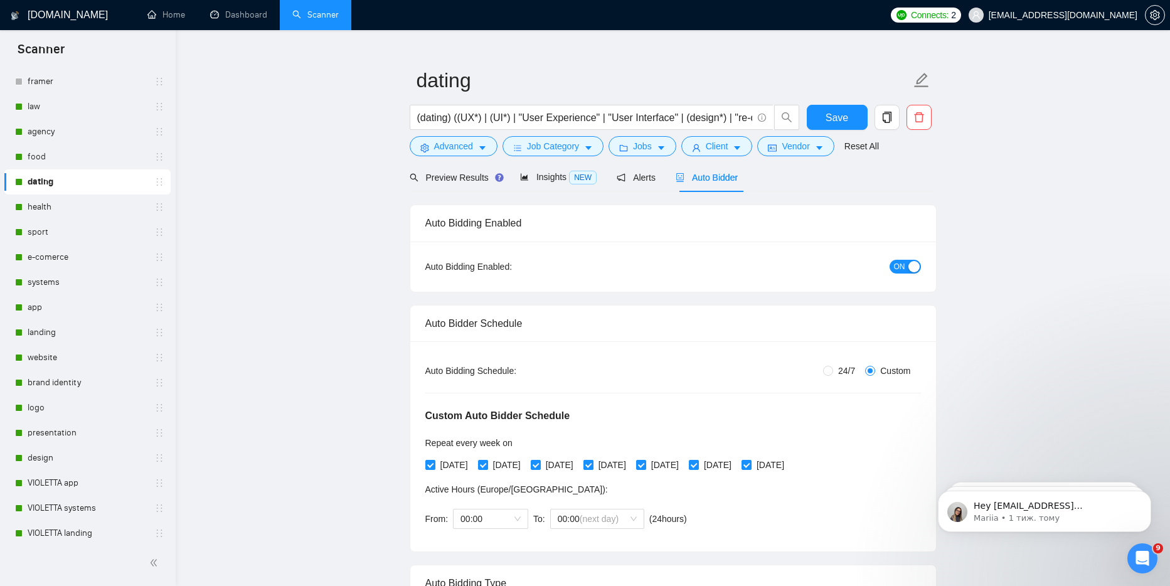
scroll to position [21, 0]
click at [634, 148] on button "Jobs" at bounding box center [642, 147] width 68 height 20
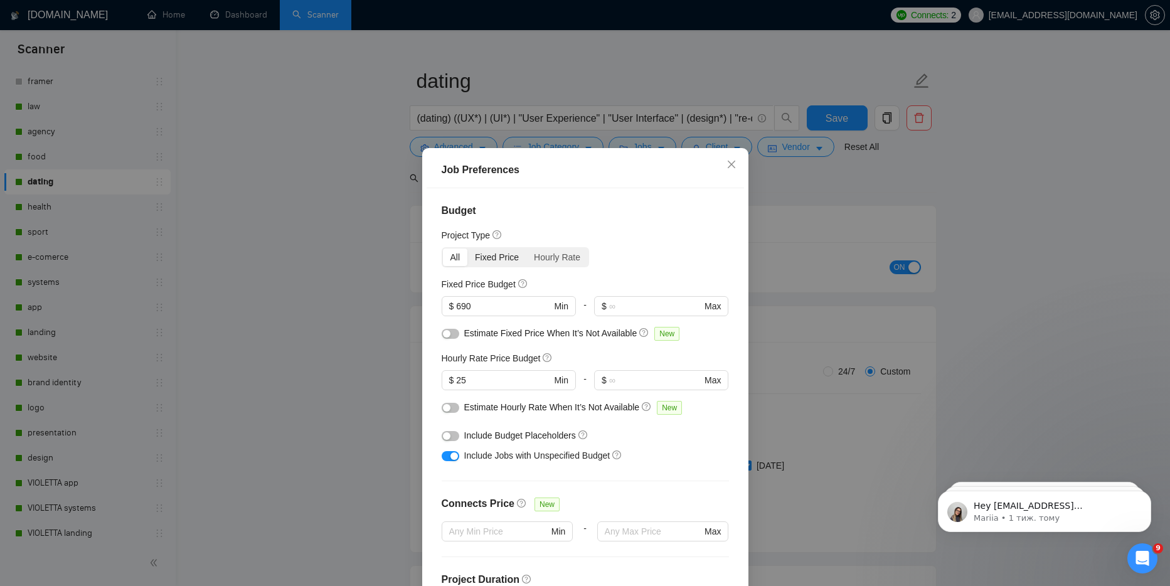
click at [497, 255] on div "Fixed Price" at bounding box center [496, 257] width 59 height 18
click at [467, 248] on input "Fixed Price" at bounding box center [467, 248] width 0 height 0
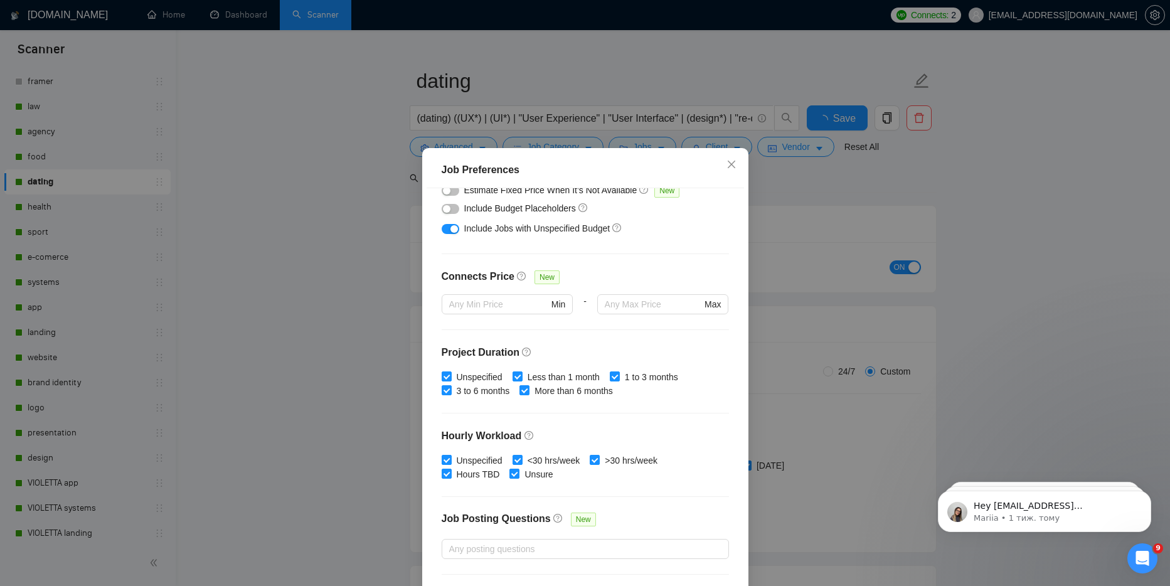
scroll to position [0, 0]
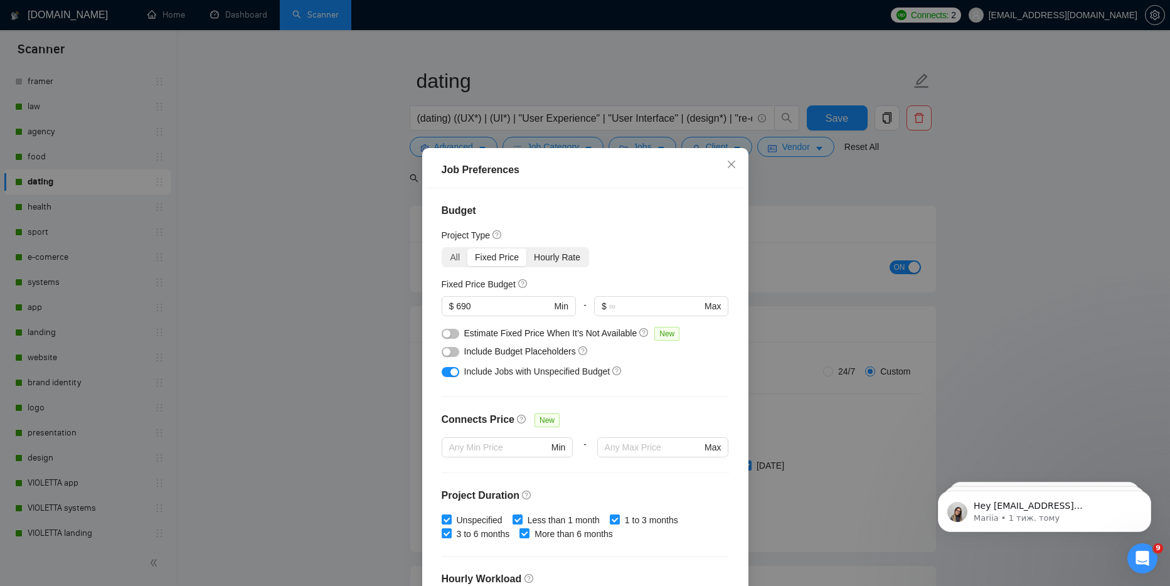
click at [541, 259] on div "Hourly Rate" at bounding box center [556, 257] width 61 height 18
click at [526, 248] on input "Hourly Rate" at bounding box center [526, 248] width 0 height 0
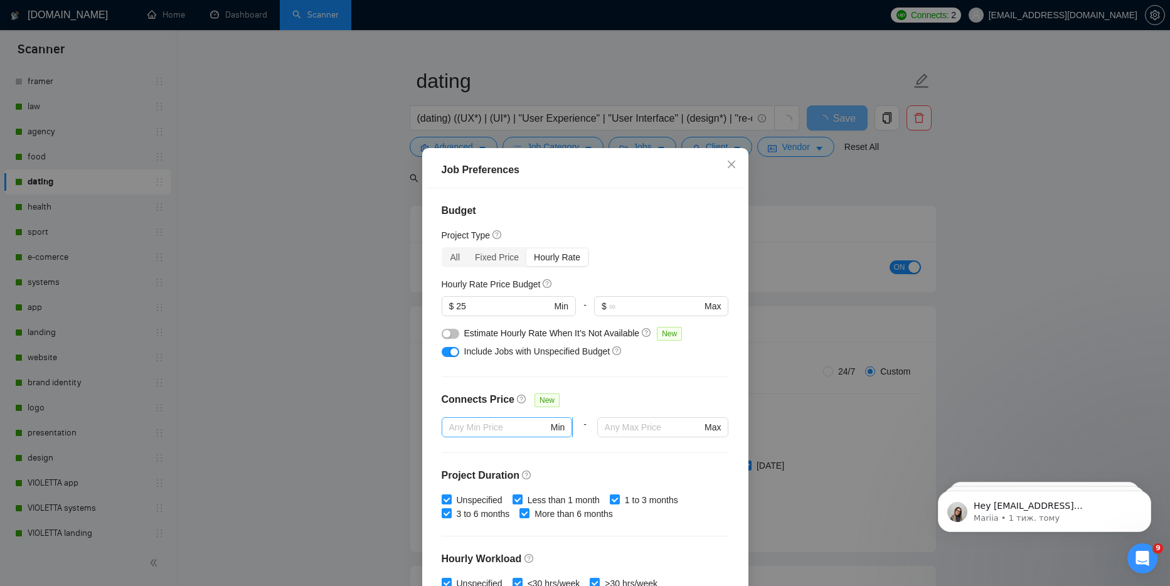
scroll to position [6, 0]
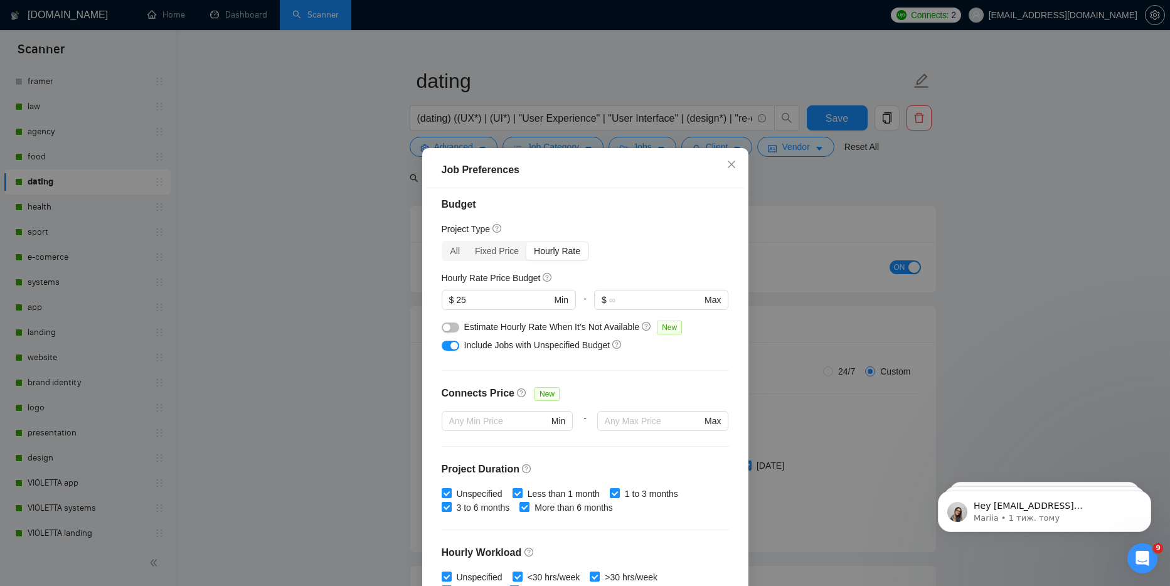
click at [511, 326] on span "Estimate Hourly Rate When It’s Not Available" at bounding box center [552, 327] width 176 height 10
click at [502, 304] on div at bounding box center [502, 304] width 0 height 0
click at [511, 329] on span "Estimate Hourly Rate When It’s Not Available" at bounding box center [552, 327] width 176 height 10
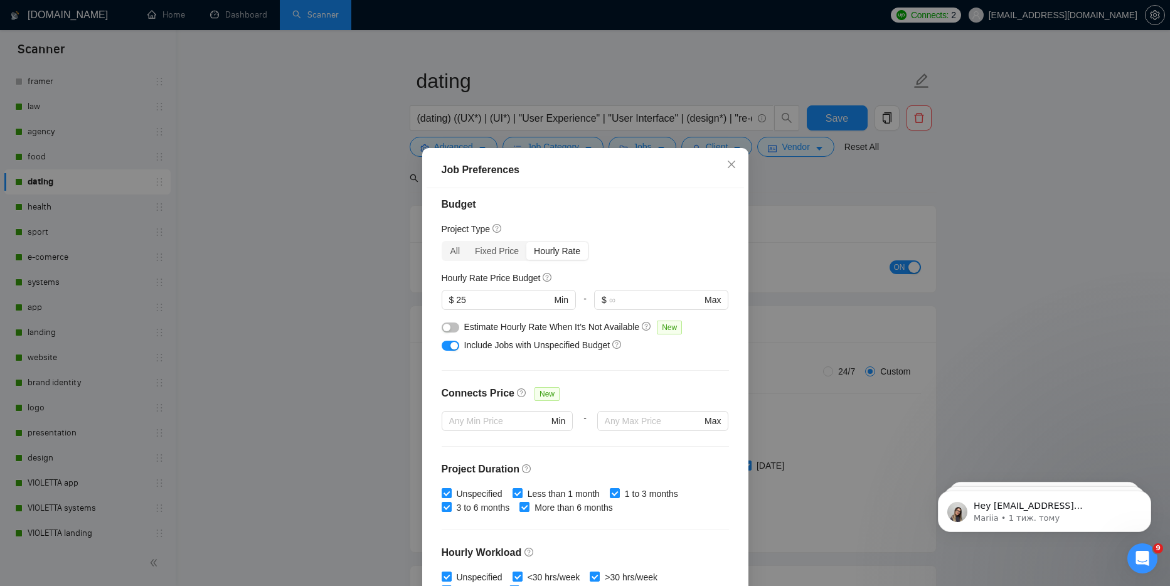
click at [648, 325] on icon "question-circle" at bounding box center [646, 326] width 3 height 5
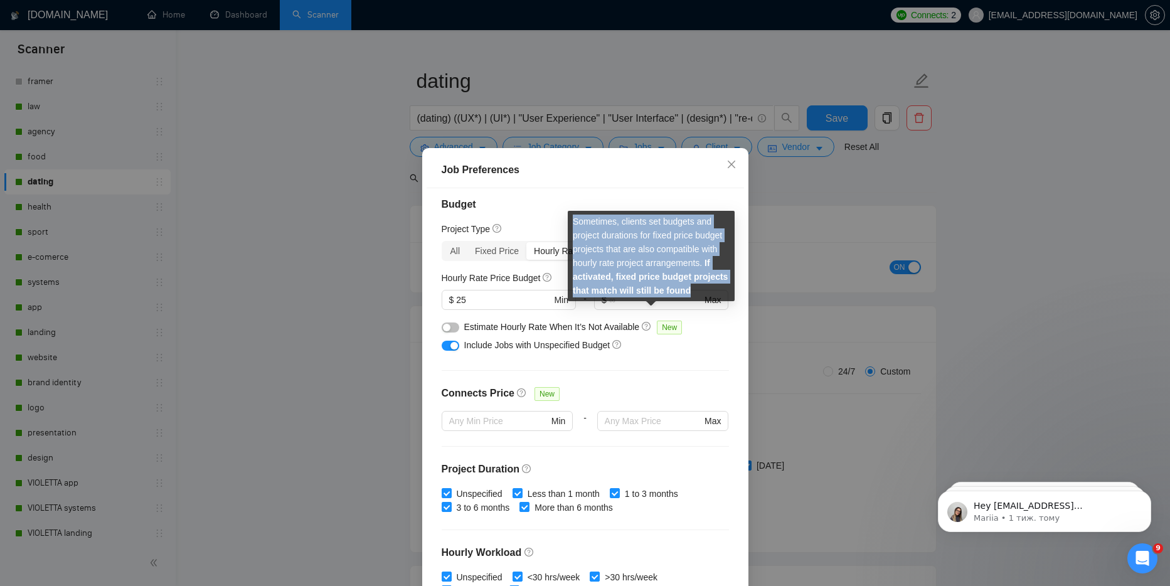
drag, startPoint x: 629, startPoint y: 305, endPoint x: 571, endPoint y: 218, distance: 104.5
click at [571, 218] on div "Sometimes, clients set budgets and project durations for fixed price budget pro…" at bounding box center [651, 256] width 167 height 90
click at [563, 199] on div at bounding box center [563, 199] width 0 height 0
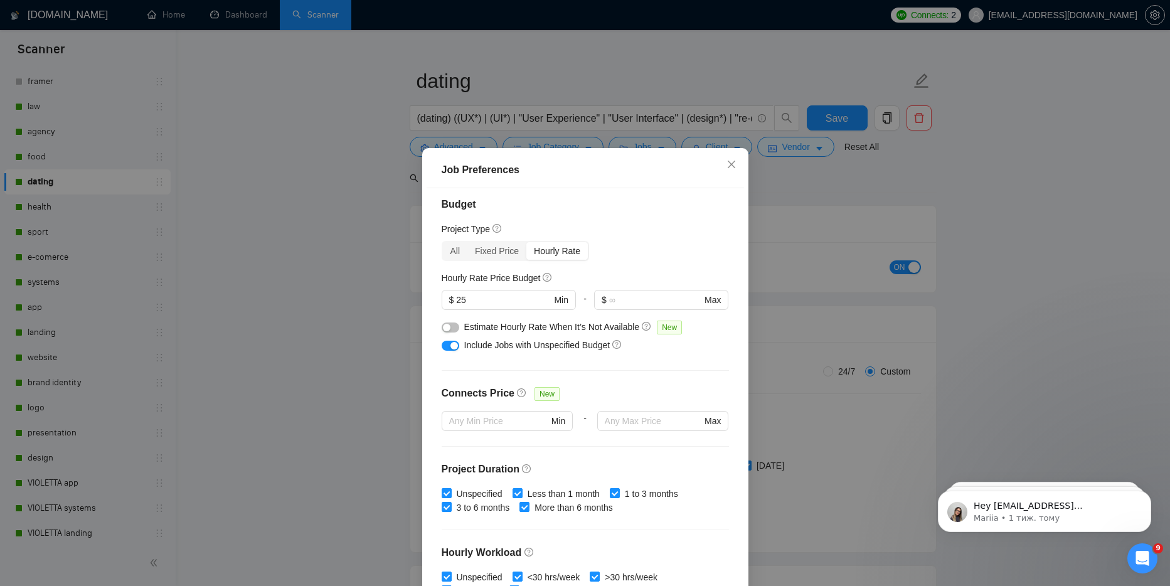
click at [615, 230] on div "Project Type" at bounding box center [585, 229] width 287 height 14
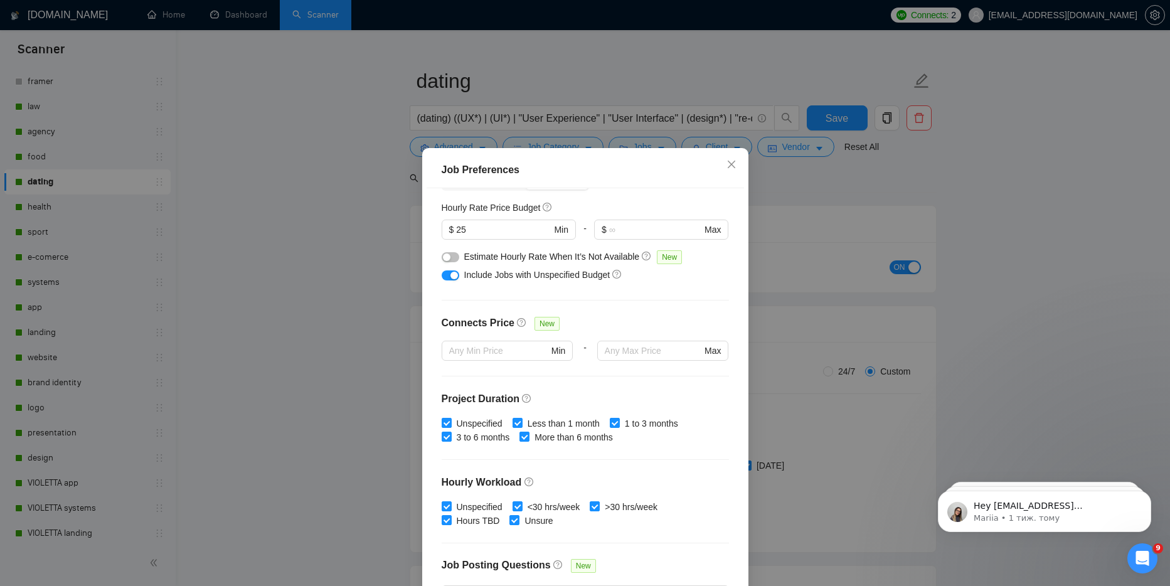
scroll to position [0, 0]
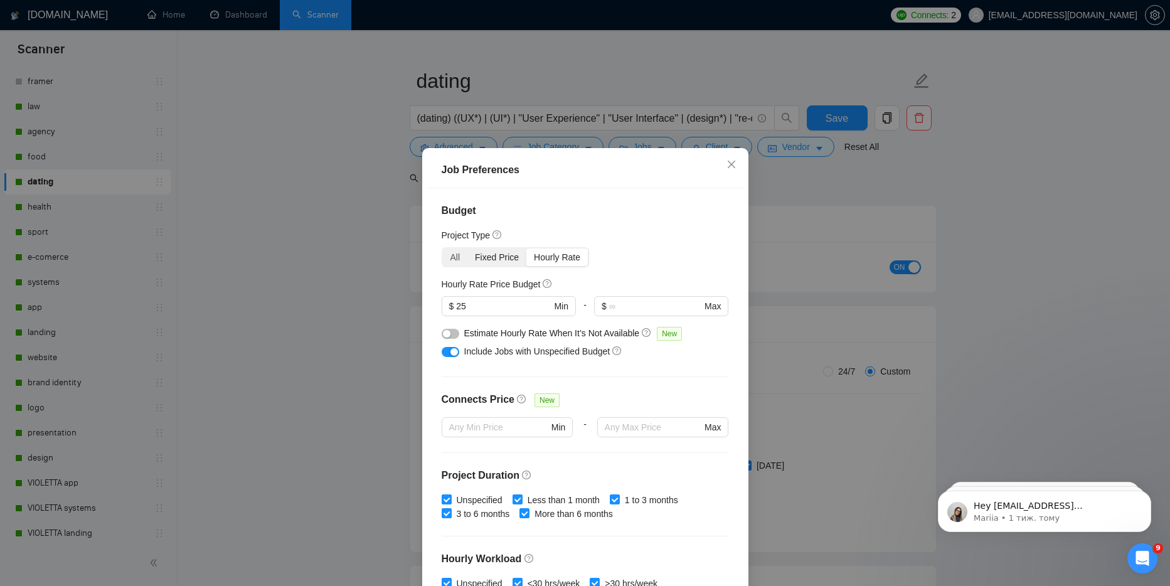
click at [506, 260] on div "Fixed Price" at bounding box center [496, 257] width 59 height 18
click at [467, 248] on input "Fixed Price" at bounding box center [467, 248] width 0 height 0
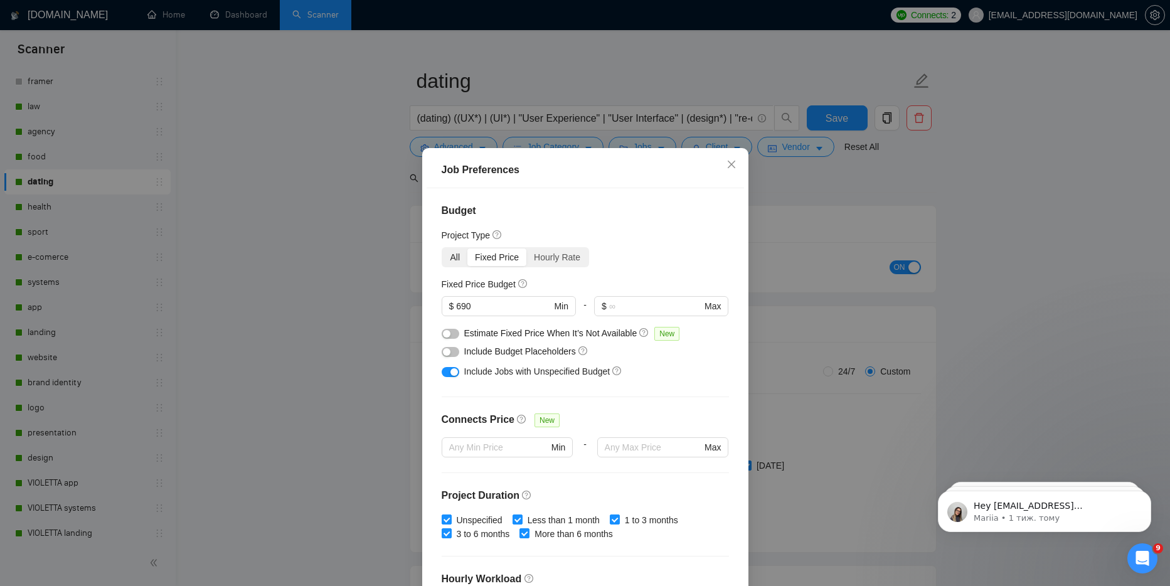
click at [457, 260] on div "All" at bounding box center [455, 257] width 25 height 18
click at [443, 248] on input "All" at bounding box center [443, 248] width 0 height 0
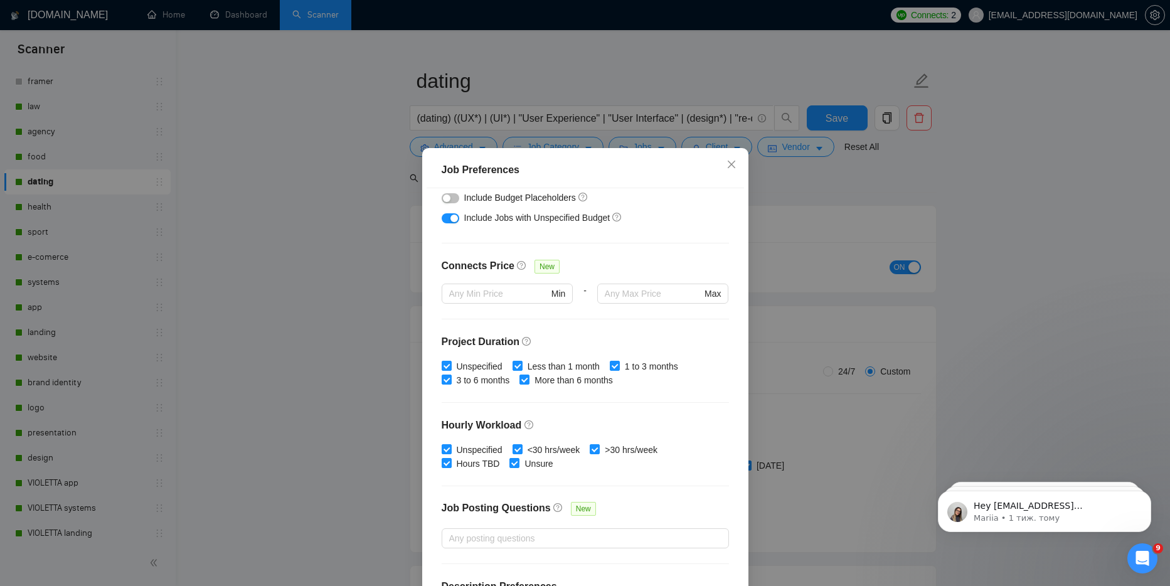
scroll to position [262, 0]
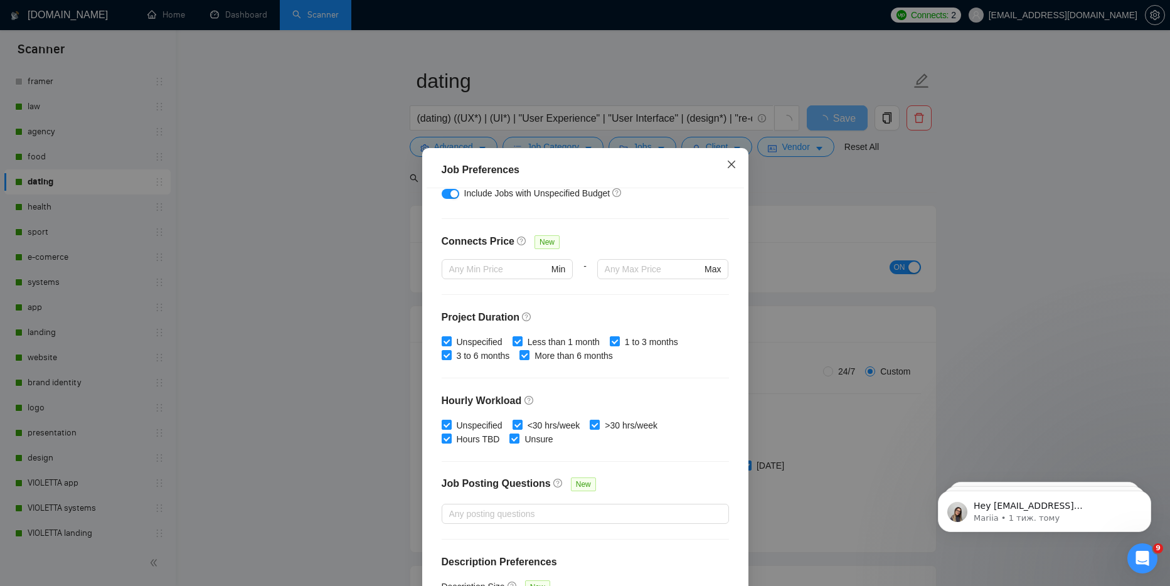
click at [729, 167] on icon "close" at bounding box center [731, 164] width 10 height 10
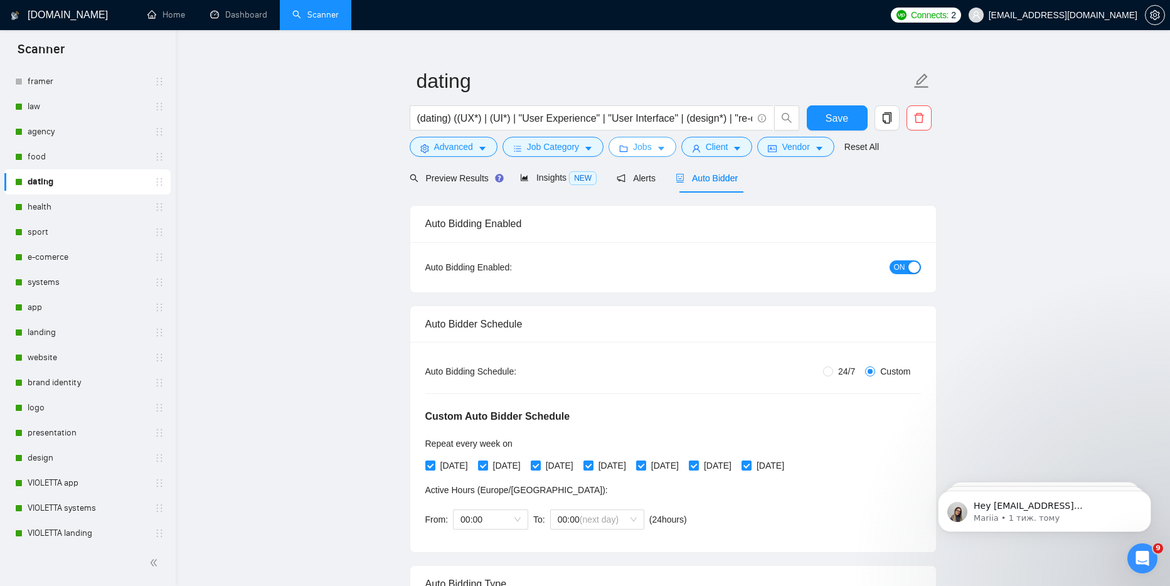
scroll to position [16, 0]
